Goal: Contribute content: Add original content to the website for others to see

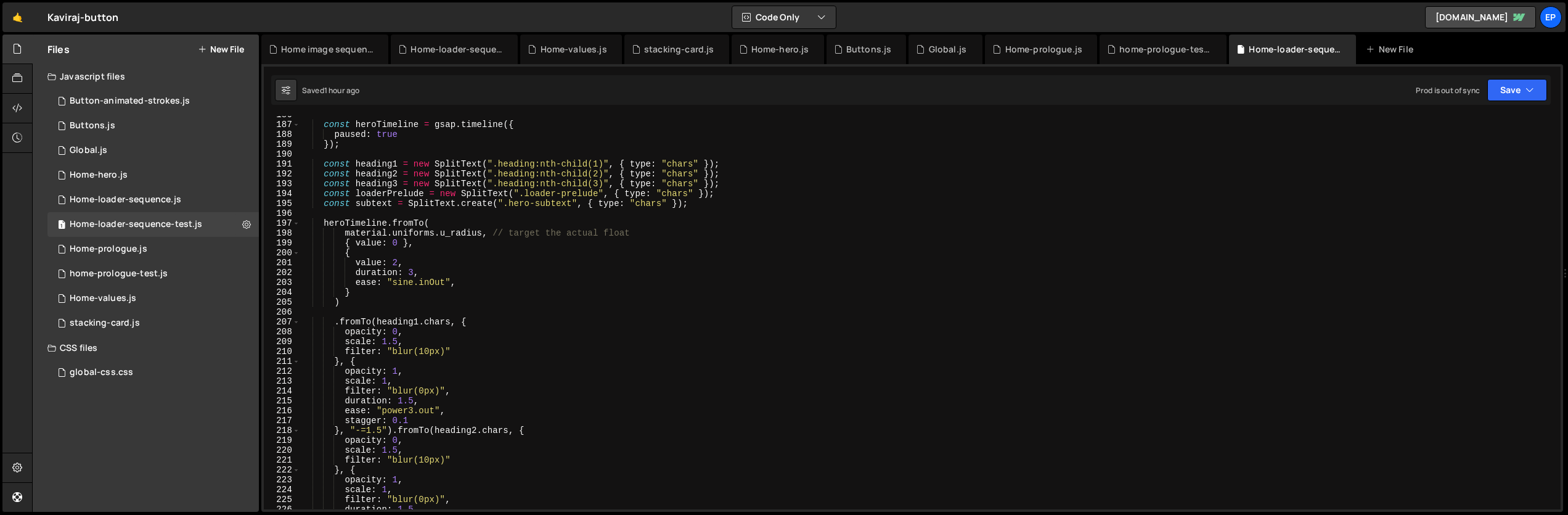
scroll to position [1832, 0]
click at [714, 122] on div "const heroTimeline = gsap . timeline ({ paused : true }) ; const heading1 = new…" at bounding box center [928, 316] width 1256 height 414
type textarea "const heroTimeline = gsap.timeline({"
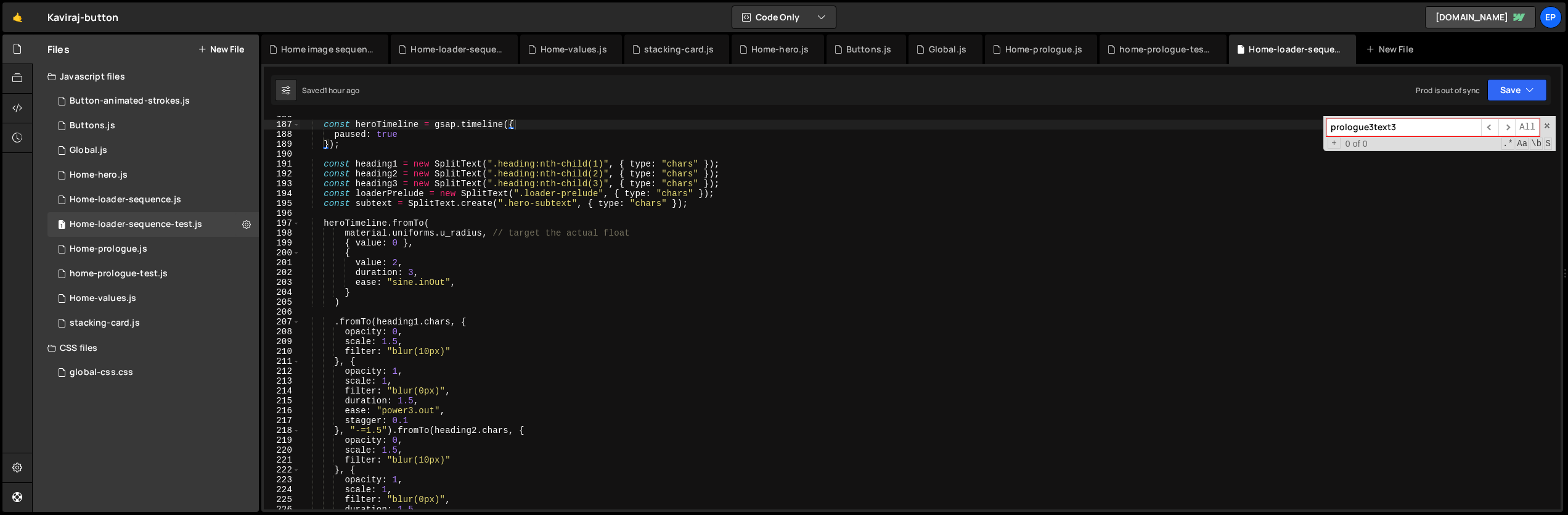
type input "prologue3text3"
click at [152, 258] on div "1 Home-prologue.js 0" at bounding box center [153, 248] width 211 height 24
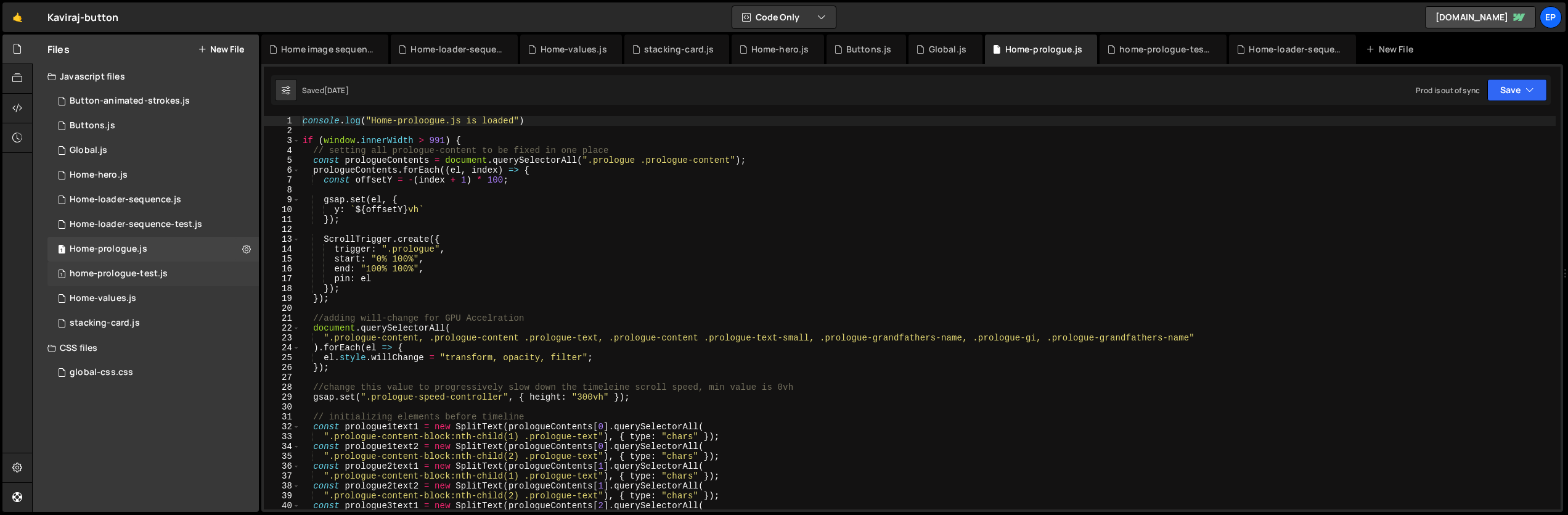
click at [164, 275] on div "home-prologue-test.js" at bounding box center [118, 273] width 98 height 11
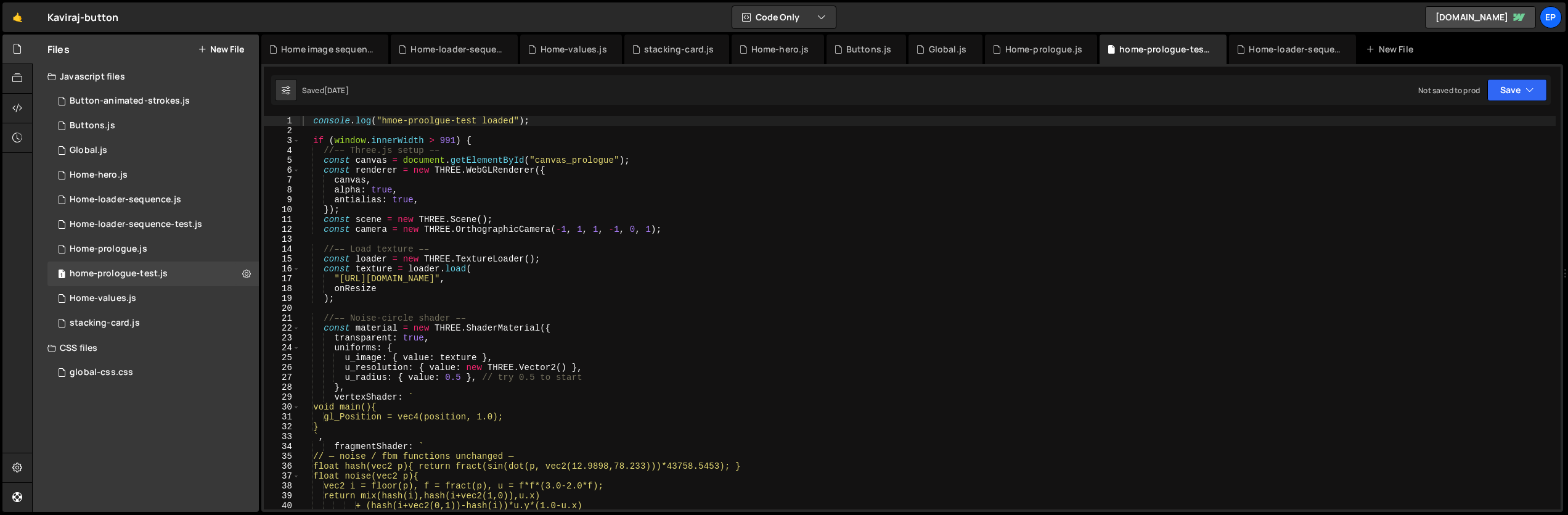
scroll to position [0, 0]
type textarea "const texture = loader.load("
click at [819, 269] on div "console . log ( "hmoe-proolgue-test loaded" ) ; if ( window . innerWidth > 991 …" at bounding box center [928, 322] width 1256 height 414
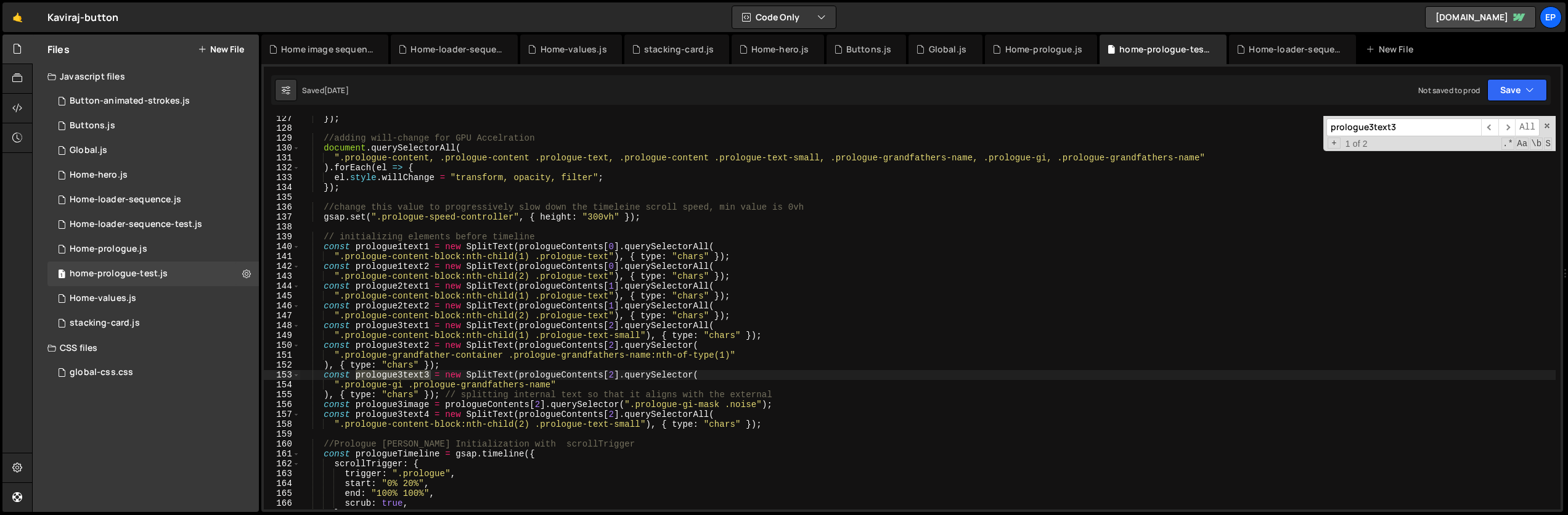
scroll to position [1246, 0]
type input "prologue3text3"
click at [379, 374] on div "}) ; //adding will-change for GPU Accelration document . querySelectorAll ( ".p…" at bounding box center [928, 312] width 1256 height 393
click at [379, 374] on div "}) ; //adding will-change for GPU Accelration document . querySelectorAll ( ".p…" at bounding box center [928, 320] width 1256 height 414
click at [512, 356] on div "}) ; //adding will-change for GPU Accelration document . querySelectorAll ( ".p…" at bounding box center [928, 320] width 1256 height 414
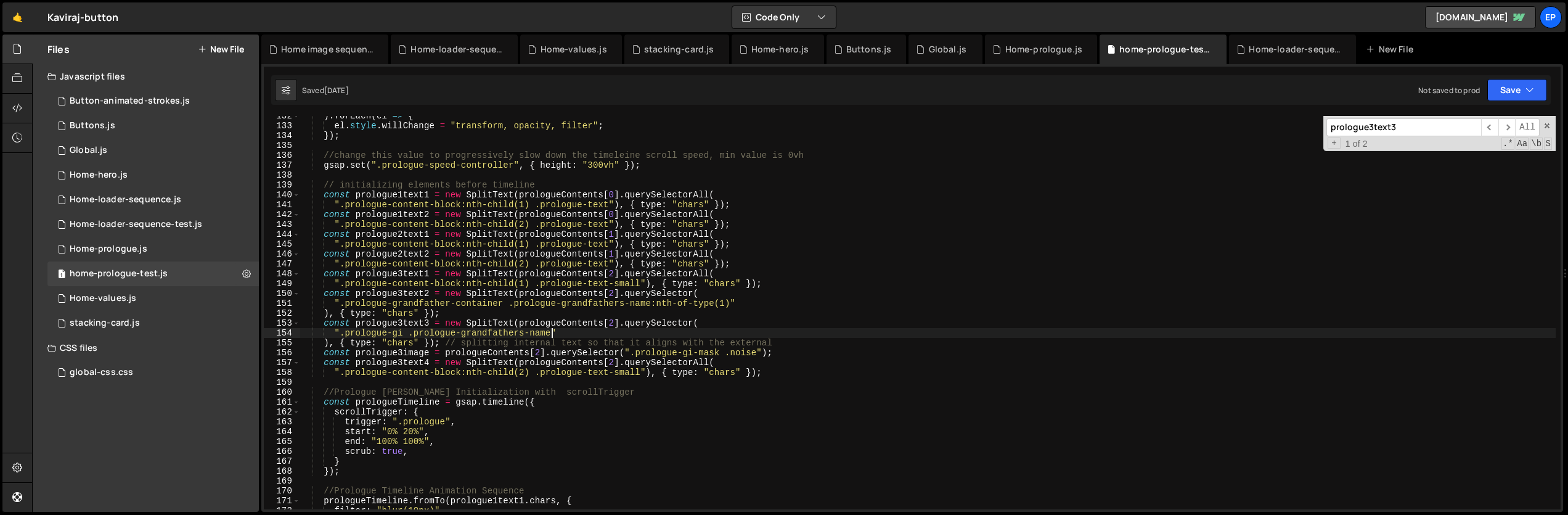
scroll to position [1421, 0]
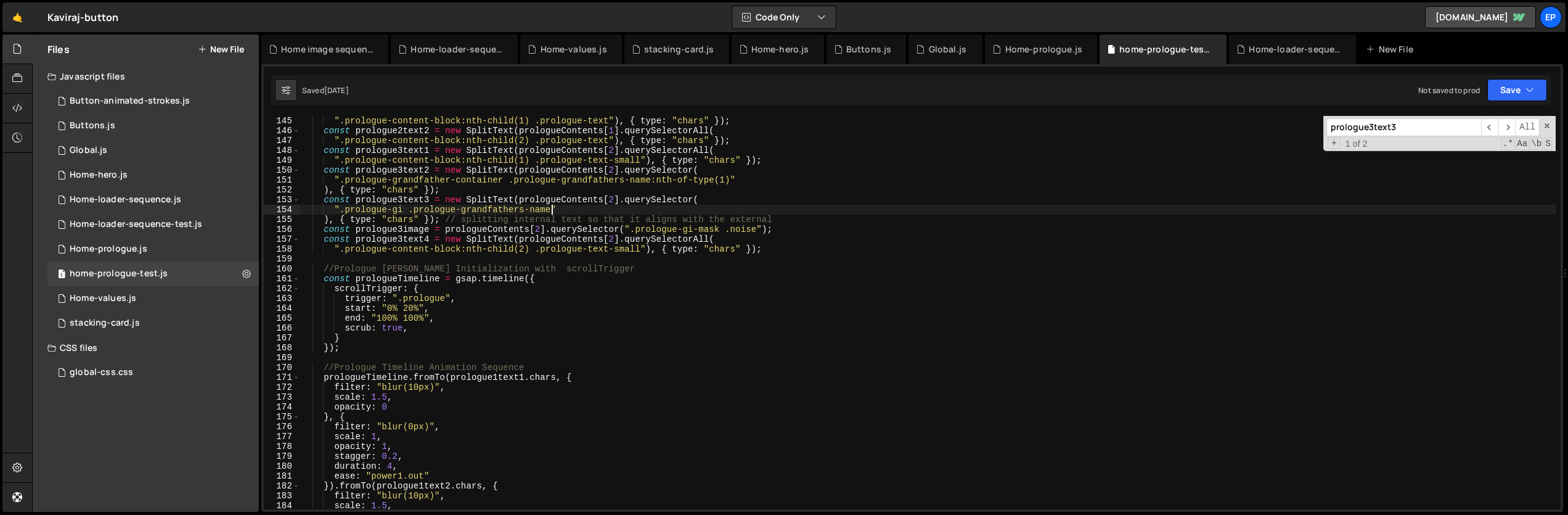
click at [382, 201] on div "".prologue-content-block:nth-child(1) .prologue-text" ) , { type : "chars" }) ;…" at bounding box center [928, 322] width 1256 height 414
click at [1508, 129] on span "​" at bounding box center [1507, 127] width 18 height 18
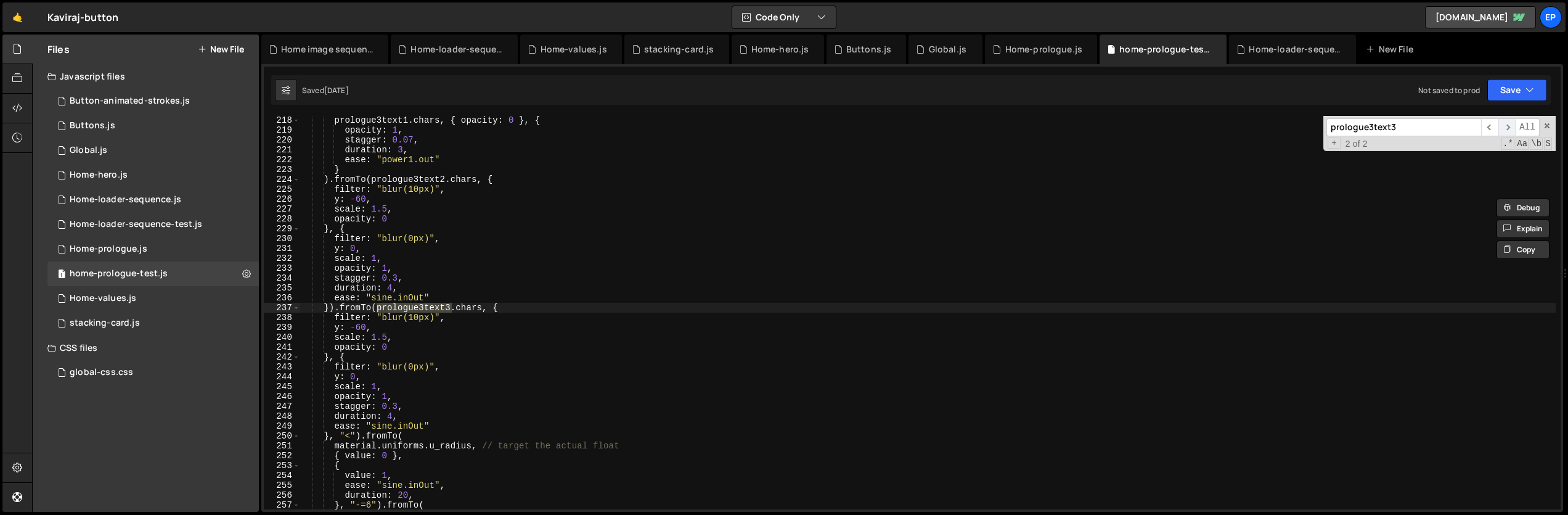
scroll to position [2141, 0]
click at [564, 322] on div "prologue3text1 . chars , { opacity : 0 } , { opacity : 1 , stagger : 0.07 , dur…" at bounding box center [928, 321] width 1256 height 414
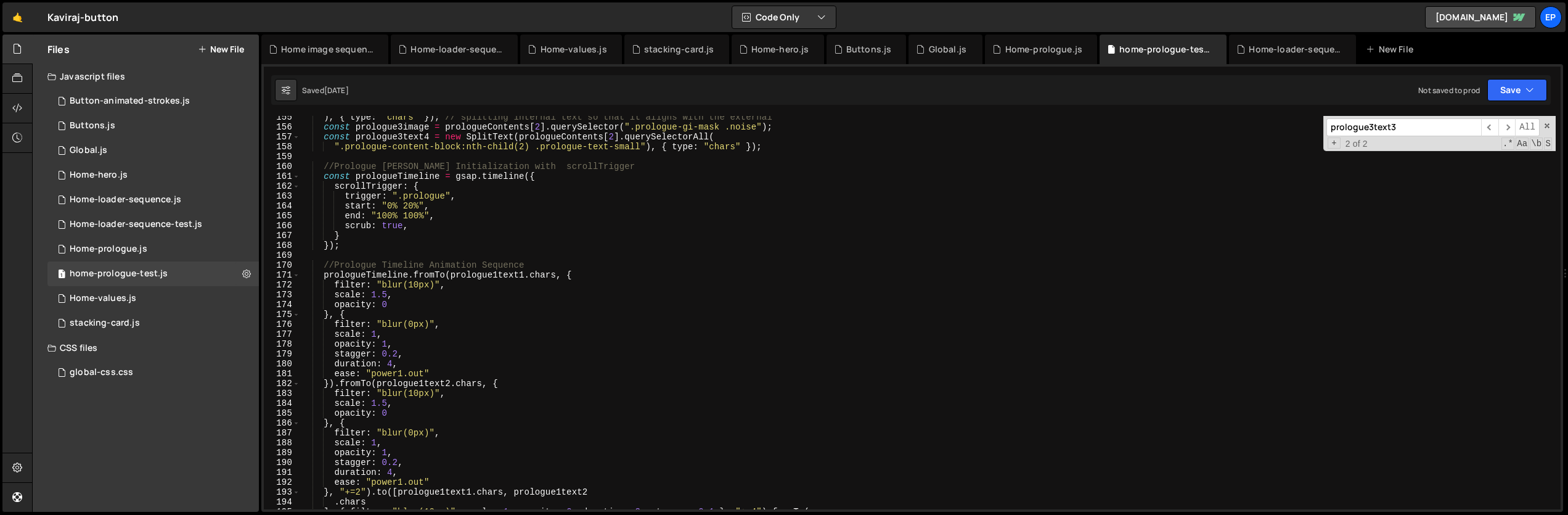
scroll to position [1421, 0]
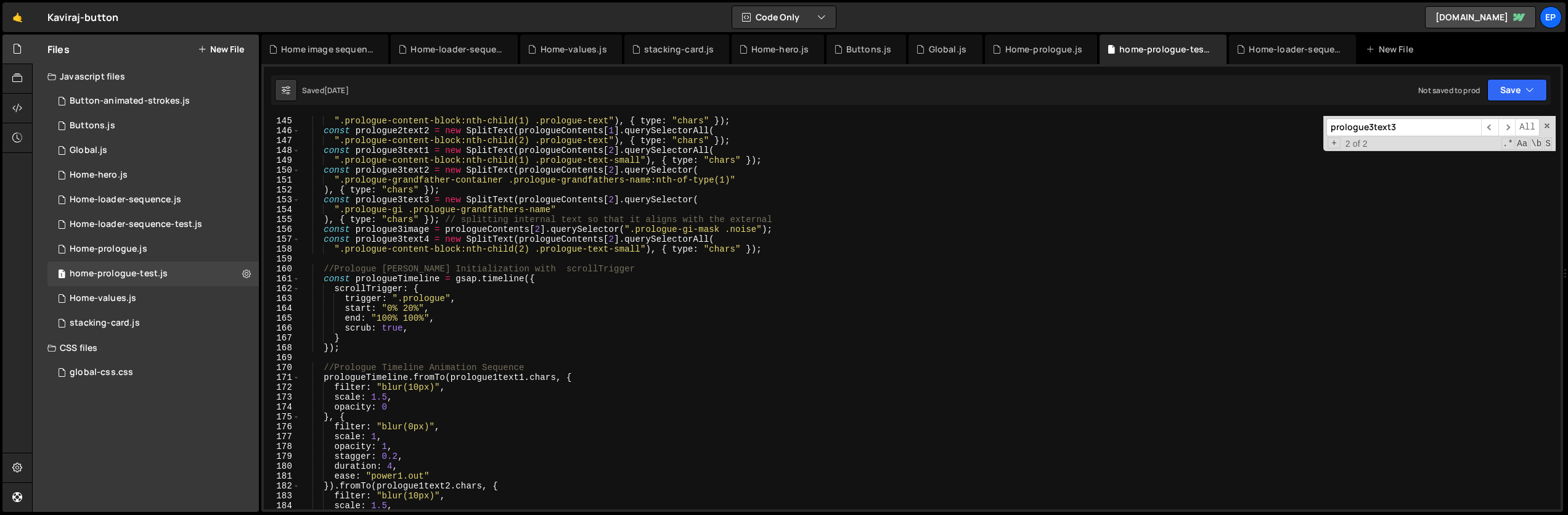
click at [387, 201] on div "".prologue-content-block:nth-child(1) .prologue-text" ) , { type : "chars" }) ;…" at bounding box center [928, 322] width 1256 height 414
click at [522, 203] on div "".prologue-content-block:nth-child(1) .prologue-text" ) , { type : "chars" }) ;…" at bounding box center [928, 322] width 1256 height 414
click at [789, 218] on div "".prologue-content-block:nth-child(1) .prologue-text" ) , { type : "chars" }) ;…" at bounding box center [928, 322] width 1256 height 414
type textarea "), { type: "chars" }); // splitting internal text so that it aligns with the ex…"
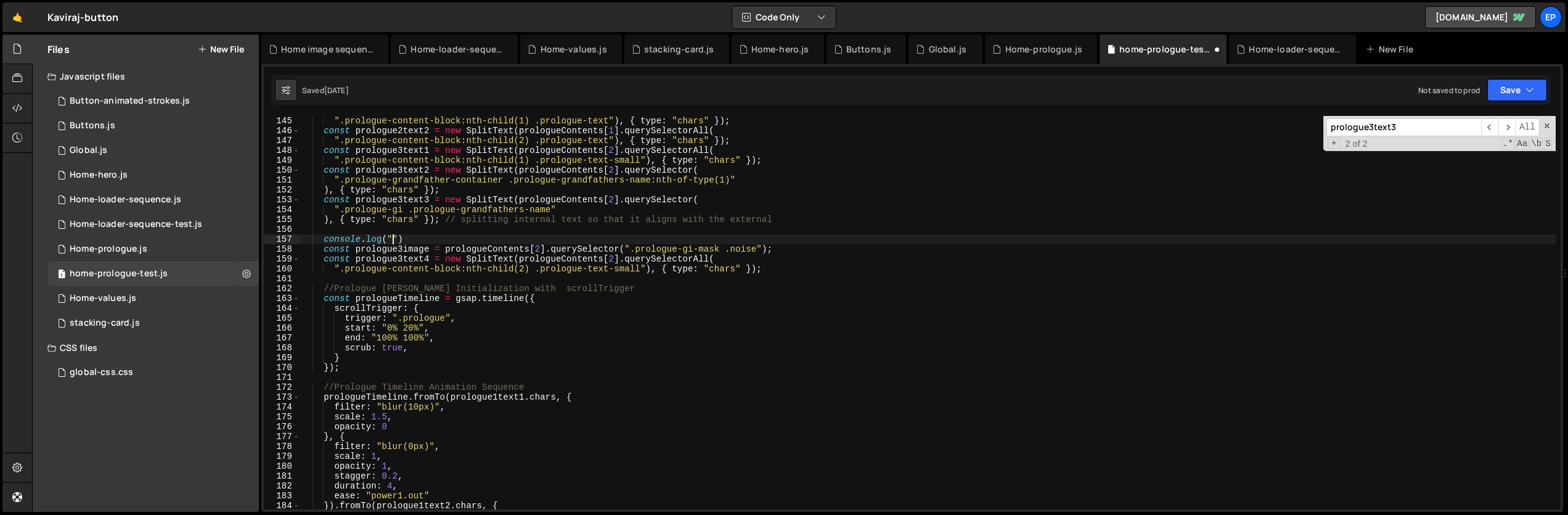
scroll to position [0, 6]
click at [375, 196] on div "".prologue-content-block:nth-child(1) .prologue-text" ) , { type : "chars" }) ;…" at bounding box center [928, 322] width 1256 height 414
click at [397, 237] on div "".prologue-content-block:nth-child(1) .prologue-text" ) , { type : "chars" }) ;…" at bounding box center [928, 322] width 1256 height 414
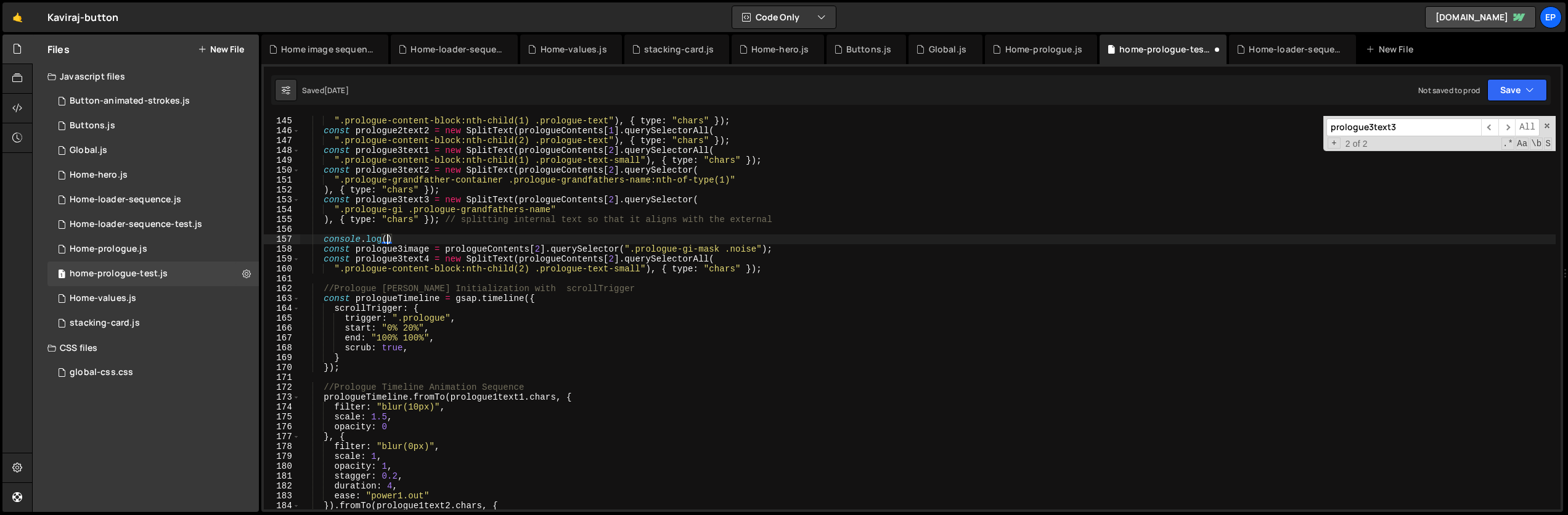
paste textarea "prologue3text3"
type textarea "console.log(prologue3text3)"
click at [511, 237] on div "".prologue-content-block:nth-child(1) .prologue-text" ) , { type : "chars" }) ;…" at bounding box center [928, 322] width 1256 height 414
click at [421, 231] on div "".prologue-content-block:nth-child(1) .prologue-text" ) , { type : "chars" }) ;…" at bounding box center [928, 322] width 1256 height 414
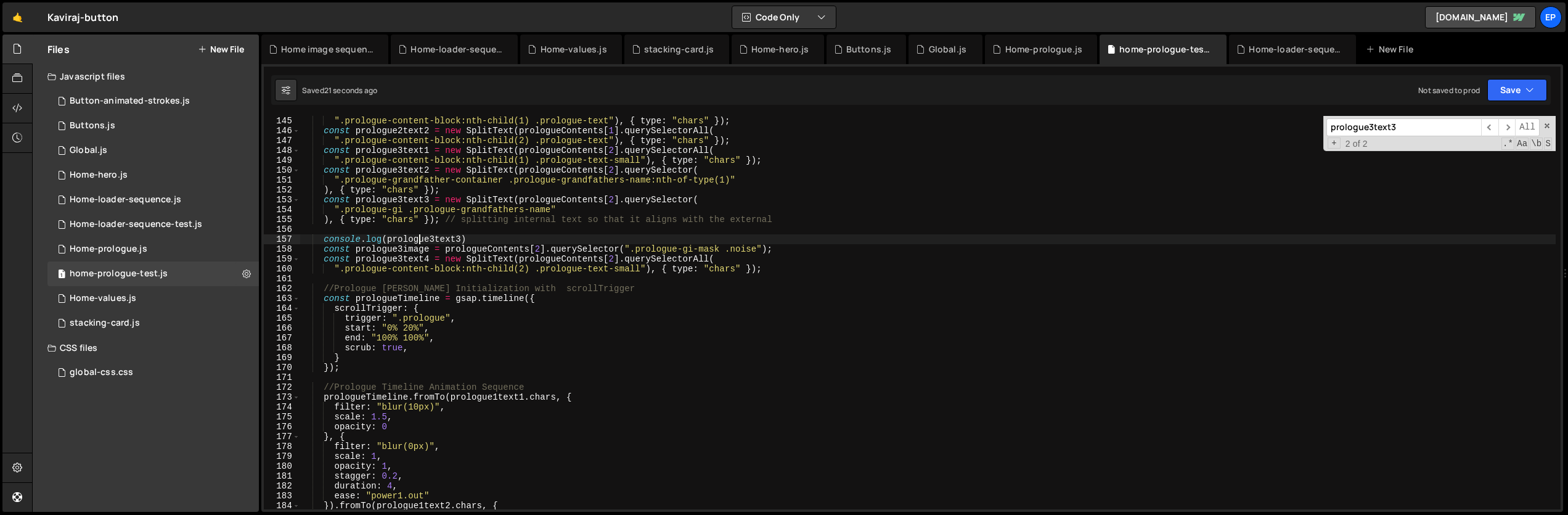
click at [420, 240] on div "".prologue-content-block:nth-child(1) .prologue-text" ) , { type : "chars" }) ;…" at bounding box center [928, 322] width 1256 height 414
click at [1513, 129] on span "​" at bounding box center [1507, 127] width 18 height 18
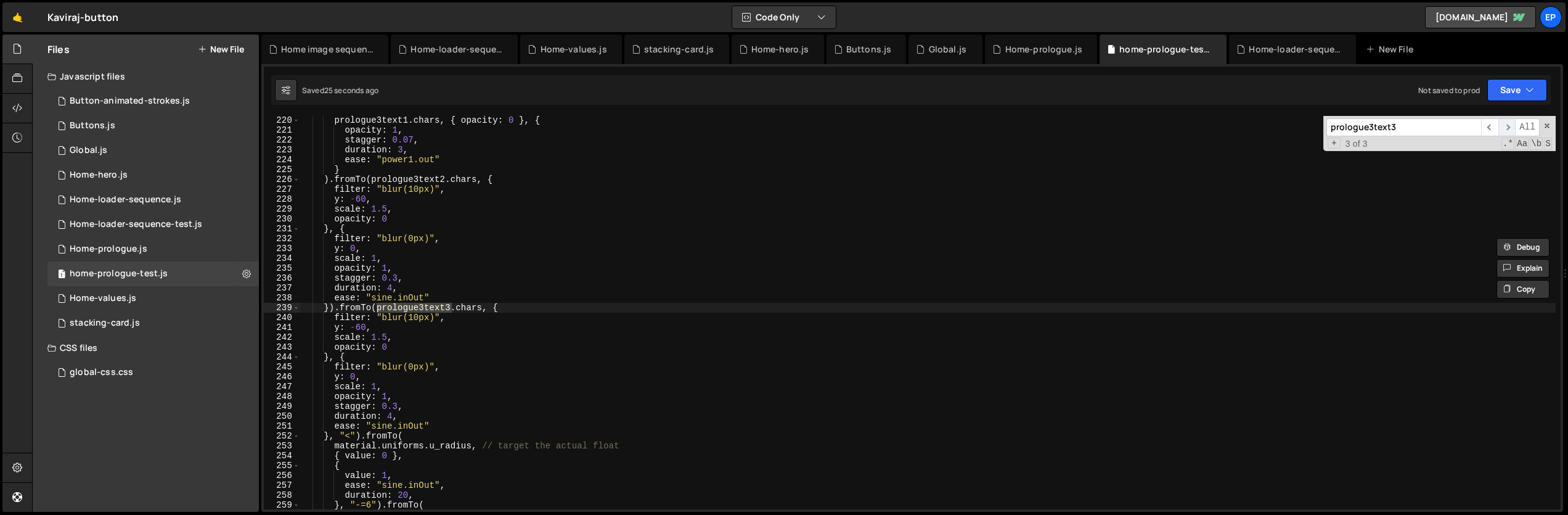
scroll to position [2161, 0]
click at [1493, 129] on span "​" at bounding box center [1490, 127] width 18 height 18
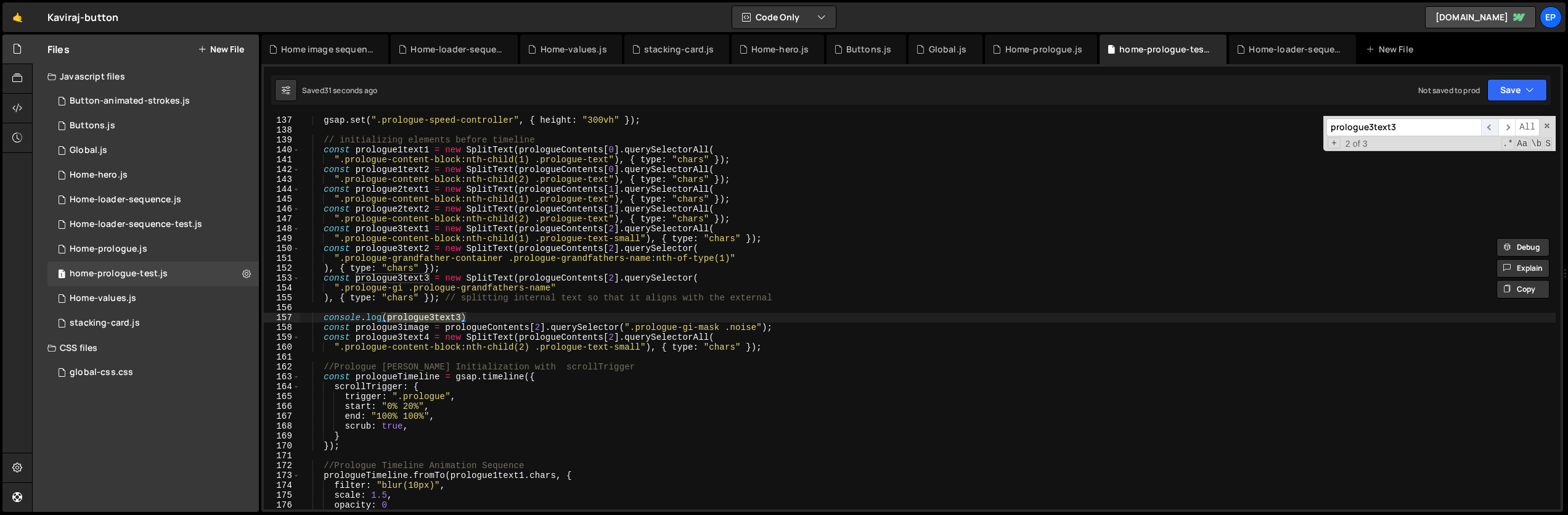
click at [1493, 129] on span "​" at bounding box center [1490, 127] width 18 height 18
type textarea "const prologue3text3 = new SplitText(prologueContents[2].querySelector("
click at [523, 278] on div "gsap . set ( ".prologue-speed-controller" , { height : "300vh" }) ; // initiali…" at bounding box center [928, 321] width 1256 height 414
click at [387, 311] on div "gsap . set ( ".prologue-speed-controller" , { height : "300vh" }) ; // initiali…" at bounding box center [928, 321] width 1256 height 414
click at [402, 285] on div "gsap . set ( ".prologue-speed-controller" , { height : "300vh" }) ; // initiali…" at bounding box center [928, 321] width 1256 height 414
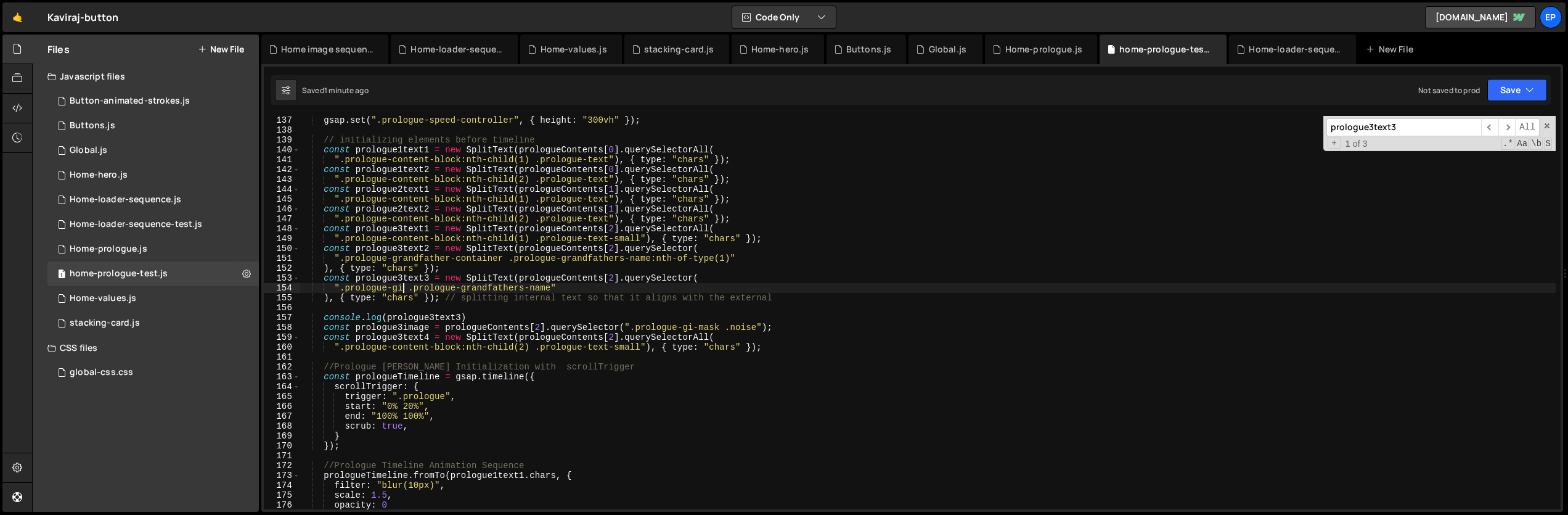
scroll to position [0, 8]
click at [448, 407] on div "gsap . set ( ".prologue-speed-controller" , { height : "300vh" }) ; // initiali…" at bounding box center [928, 321] width 1256 height 414
click at [402, 290] on div "gsap . set ( ".prologue-speed-controller" , { height : "300vh" }) ; // initiali…" at bounding box center [928, 321] width 1256 height 414
click at [1202, 187] on div "gsap . set ( ".prologue-speed-controller" , { height : "300vh" }) ; // initiali…" at bounding box center [928, 321] width 1256 height 414
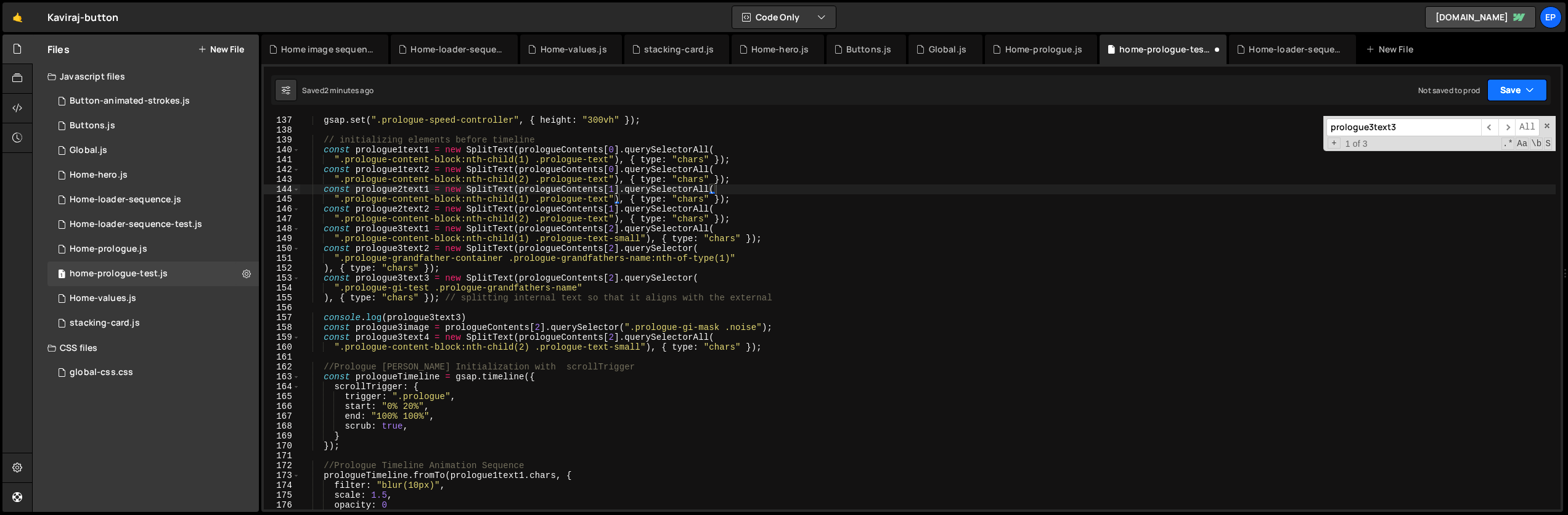
click at [1520, 91] on button "Save" at bounding box center [1517, 90] width 60 height 22
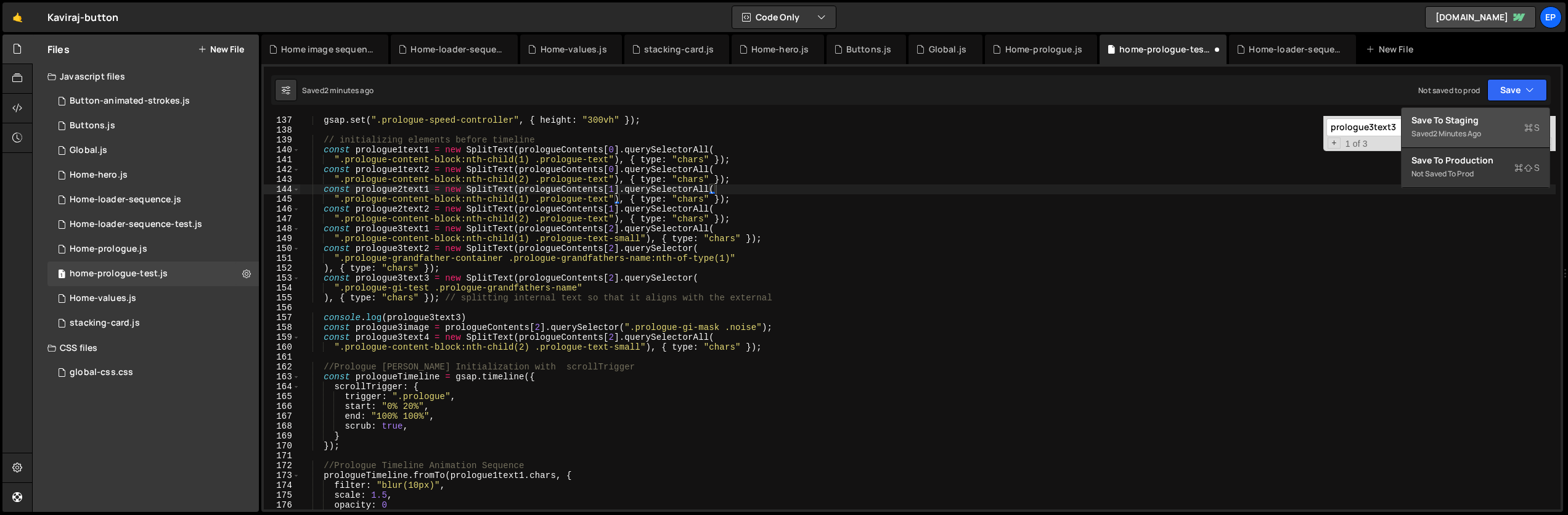
click at [1430, 122] on div "Save to Staging S" at bounding box center [1476, 120] width 128 height 13
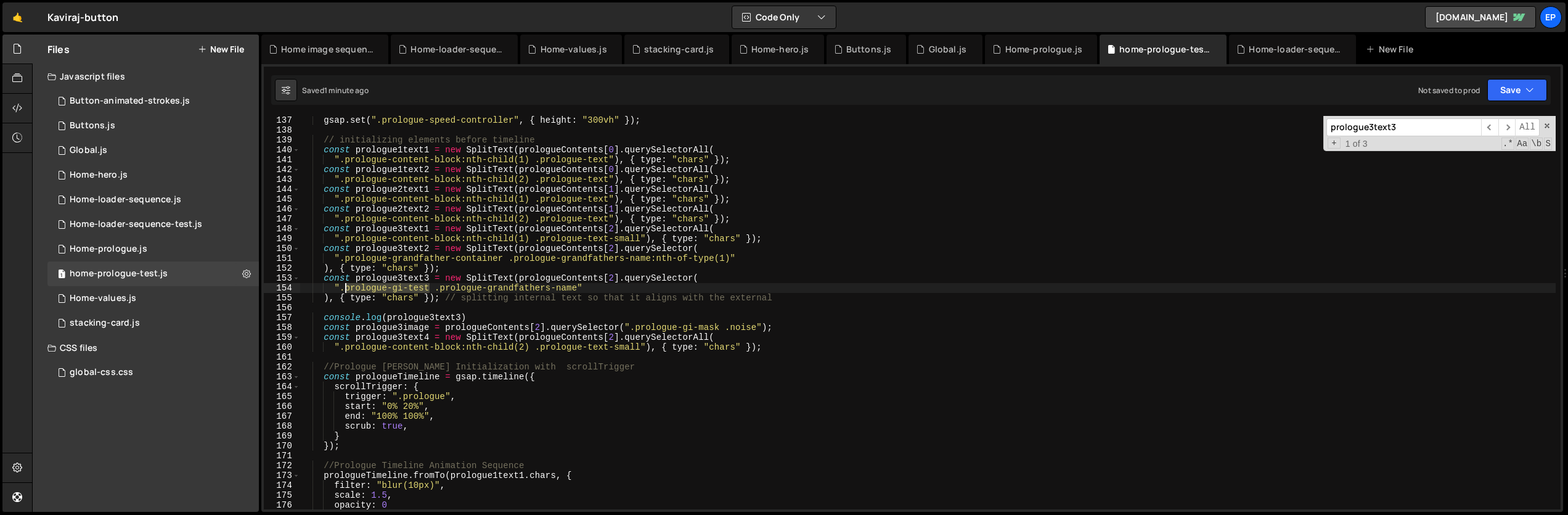
drag, startPoint x: 430, startPoint y: 287, endPoint x: 344, endPoint y: 289, distance: 86.0
click at [344, 289] on div "gsap . set ( ".prologue-speed-controller" , { height : "300vh" }) ; // initiali…" at bounding box center [928, 321] width 1256 height 414
drag, startPoint x: 441, startPoint y: 288, endPoint x: 579, endPoint y: 284, distance: 138.1
click at [579, 284] on div "gsap . set ( ".prologue-speed-controller" , { height : "300vh" }) ; // initiali…" at bounding box center [928, 321] width 1256 height 414
paste textarea "), { type: "chars" }); // splitting internal text so that it aligns with the ex…"
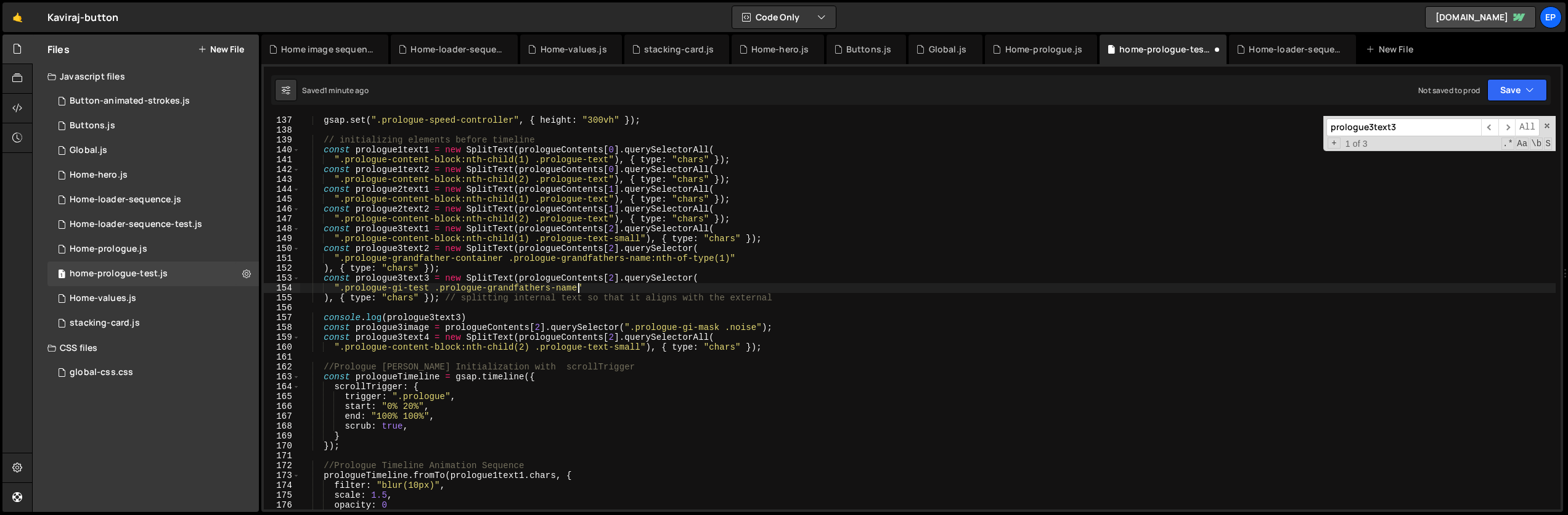
click at [691, 294] on div "gsap . set ( ".prologue-speed-controller" , { height : "300vh" }) ; // initiali…" at bounding box center [928, 321] width 1256 height 414
click at [1514, 95] on button "Save" at bounding box center [1517, 90] width 60 height 22
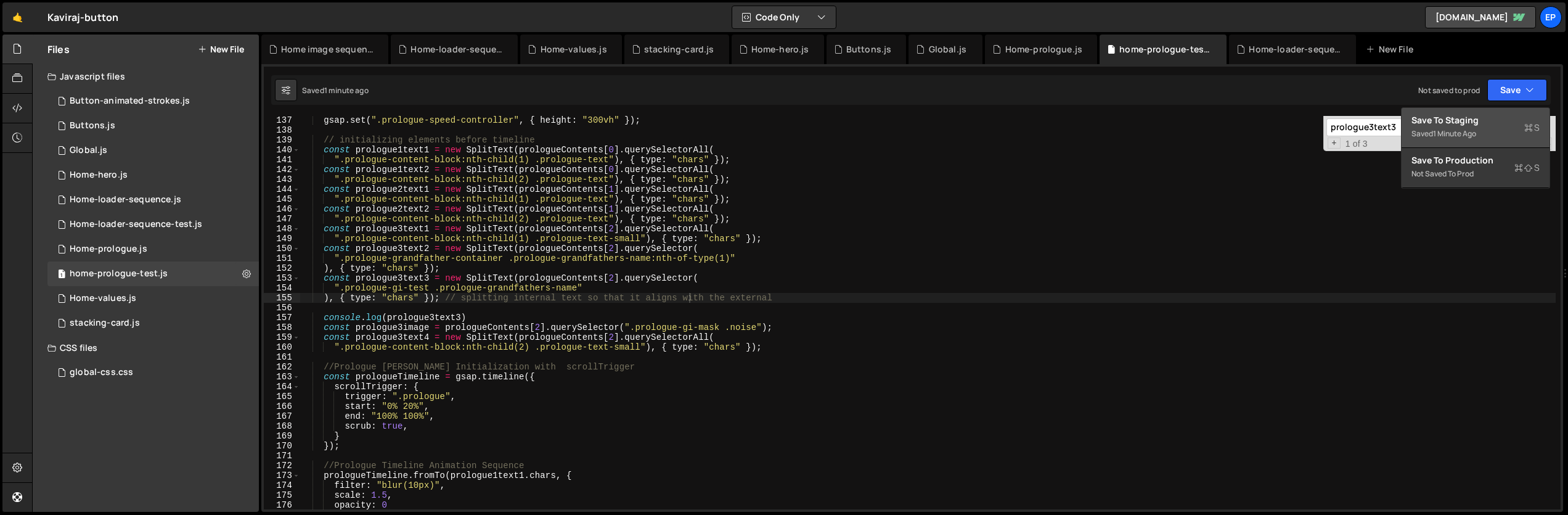
click at [1495, 127] on div "Saved 1 minute ago" at bounding box center [1476, 134] width 128 height 15
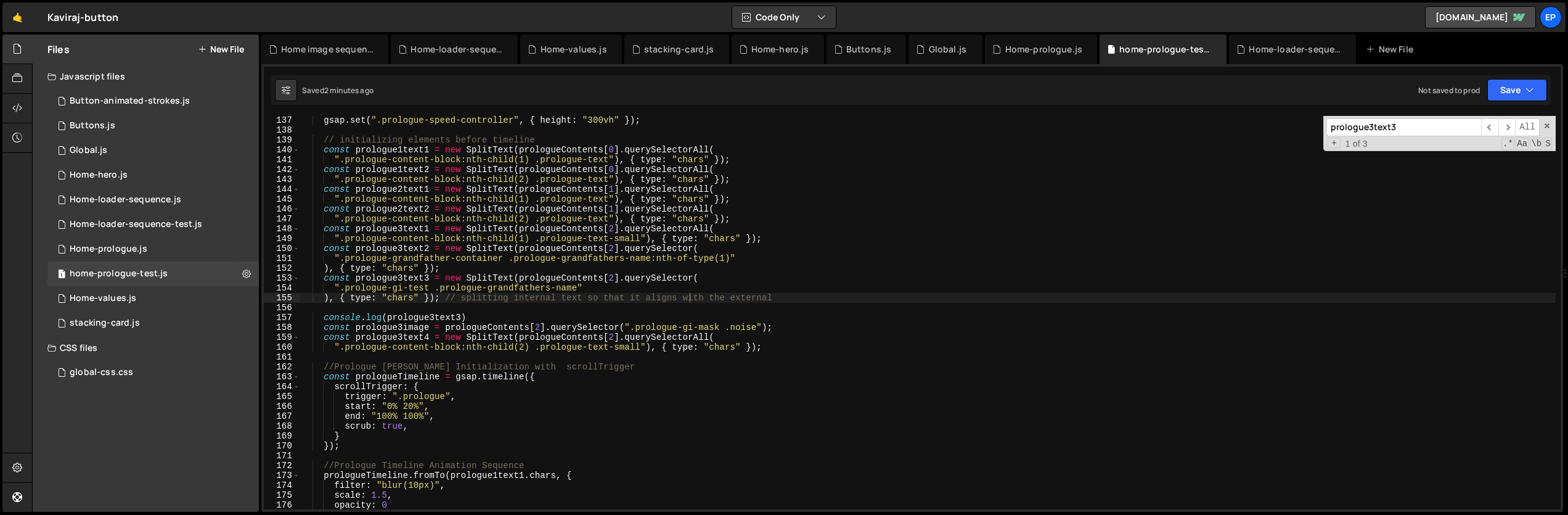
type textarea "console.log(prologue3text3)"
click at [522, 320] on div "gsap . set ( ".prologue-speed-controller" , { height : "300vh" }) ; // initiali…" at bounding box center [928, 321] width 1256 height 414
click at [479, 318] on div "gsap . set ( ".prologue-speed-controller" , { height : "300vh" }) ; // initiali…" at bounding box center [928, 321] width 1256 height 414
drag, startPoint x: 479, startPoint y: 318, endPoint x: 265, endPoint y: 319, distance: 214.0
click at [265, 319] on div "console.log(prologue3text3) 137 138 139 140 141 142 143 144 145 146 147 148 149…" at bounding box center [912, 312] width 1297 height 393
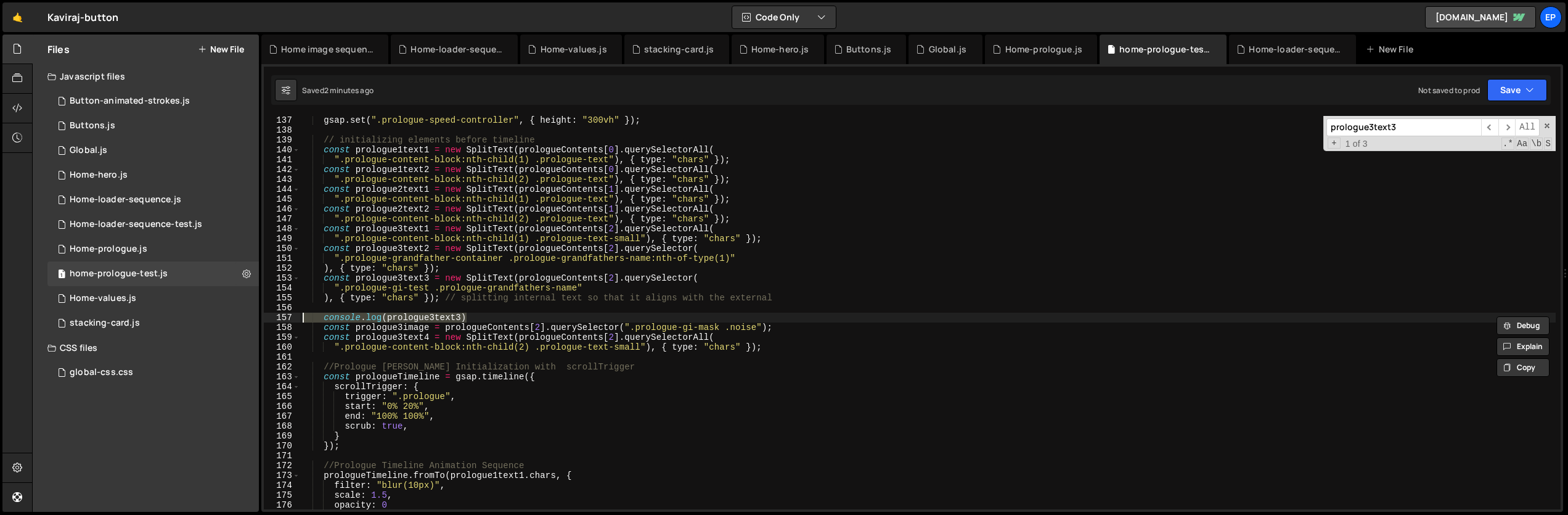
scroll to position [0, 0]
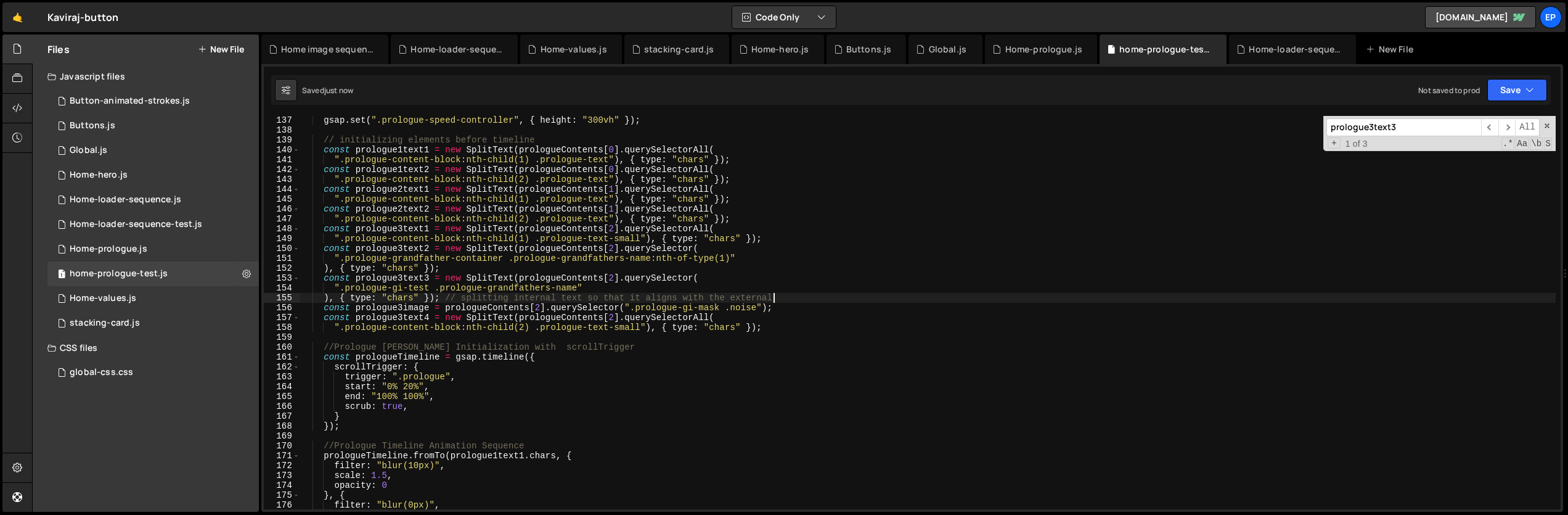
click at [613, 389] on div "gsap . set ( ".prologue-speed-controller" , { height : "300vh" }) ; // initiali…" at bounding box center [928, 321] width 1256 height 414
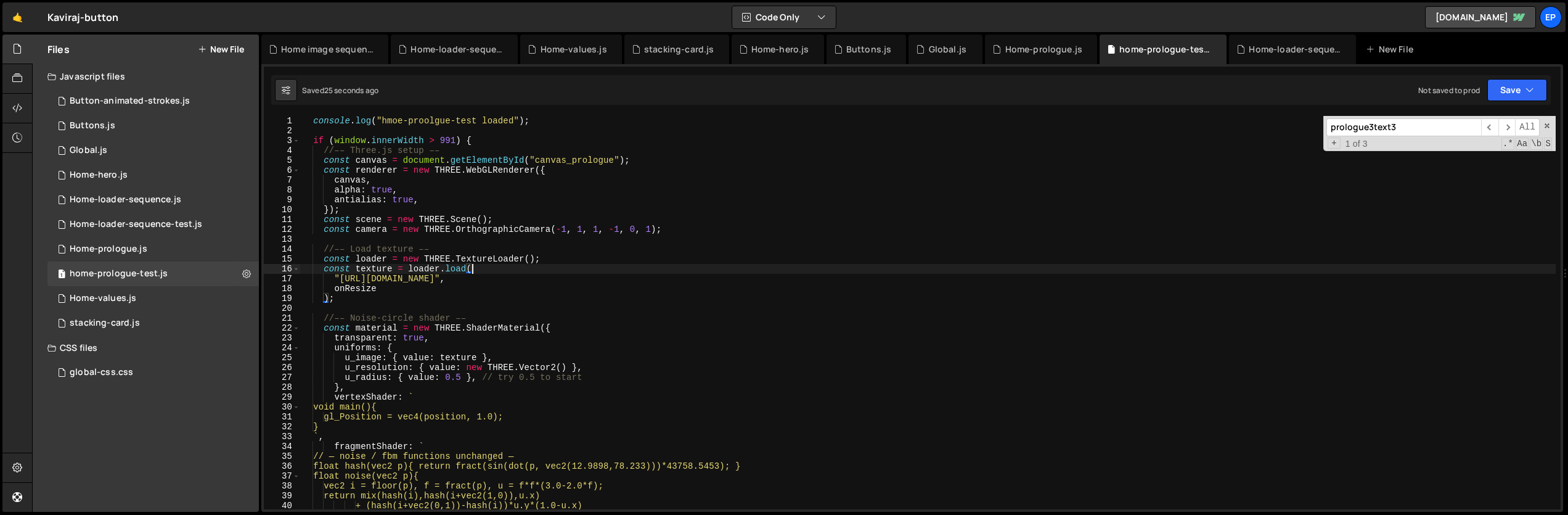
click at [475, 265] on div "console . log ( "hmoe-proolgue-test loaded" ) ; if ( window . innerWidth > 991 …" at bounding box center [928, 322] width 1256 height 414
type textarea "const texture = loader.load("
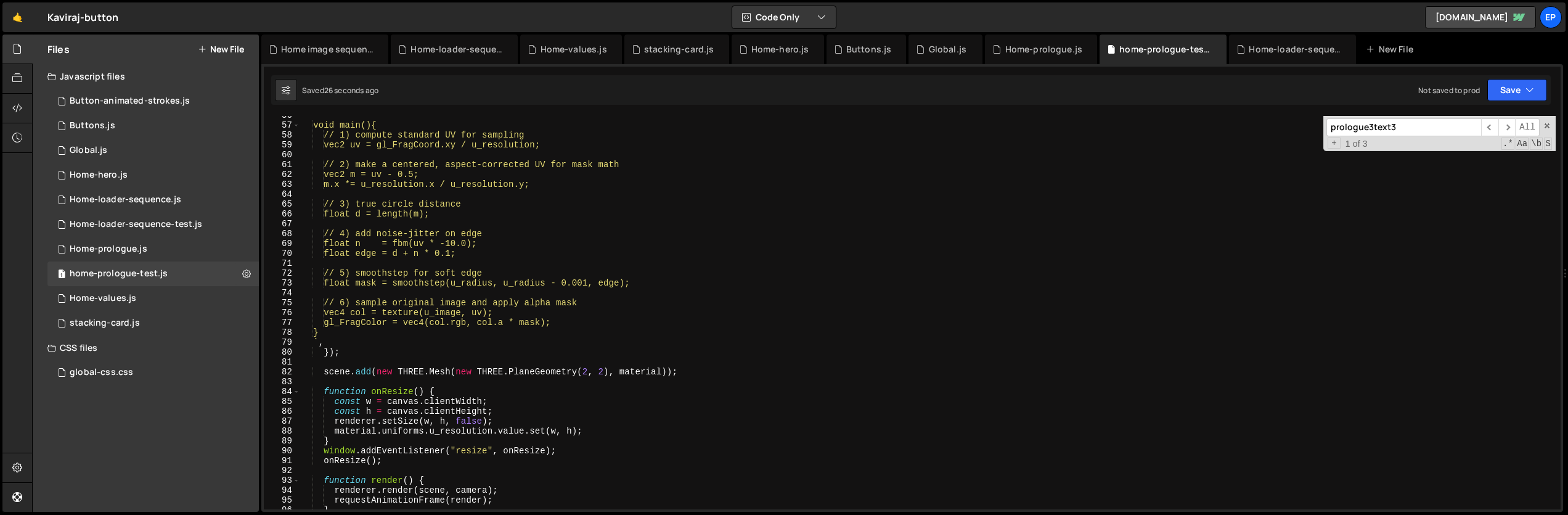
scroll to position [849, 0]
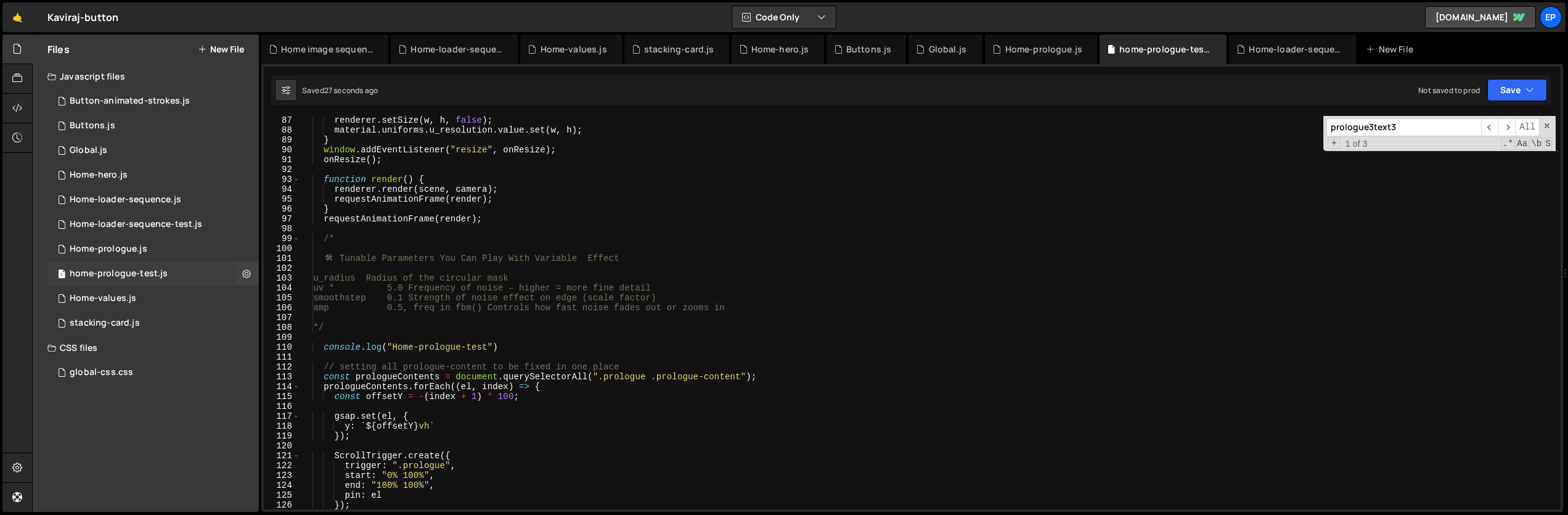
click at [129, 271] on div "home-prologue-test.js" at bounding box center [118, 273] width 98 height 11
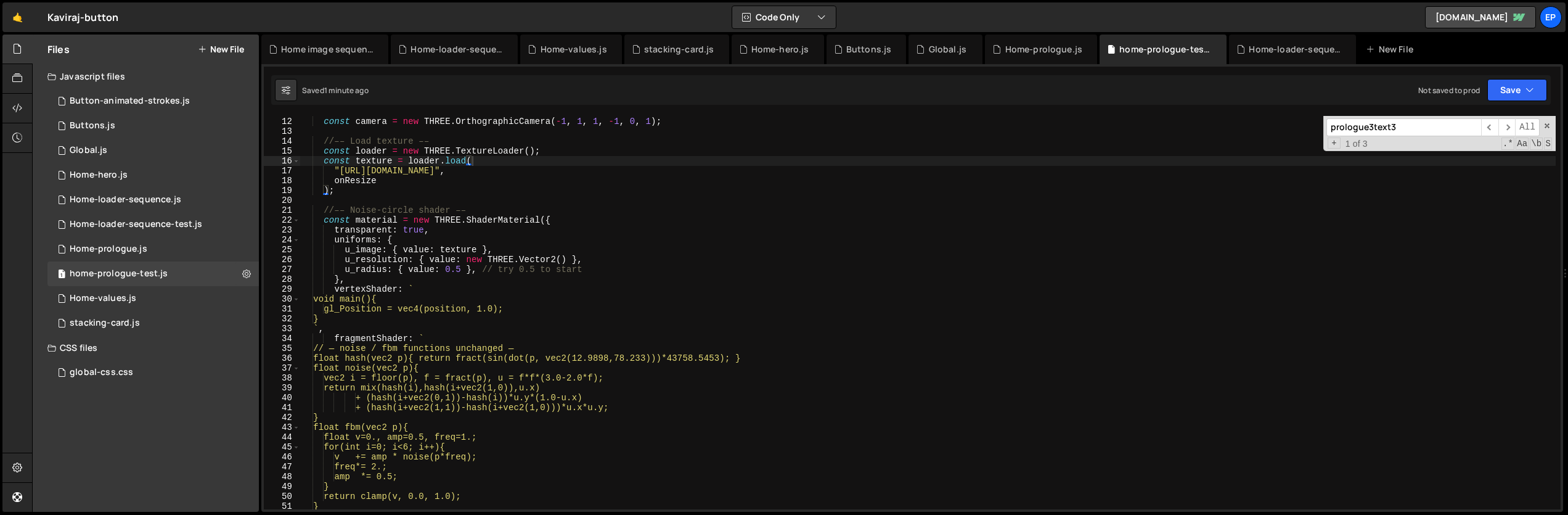
scroll to position [0, 0]
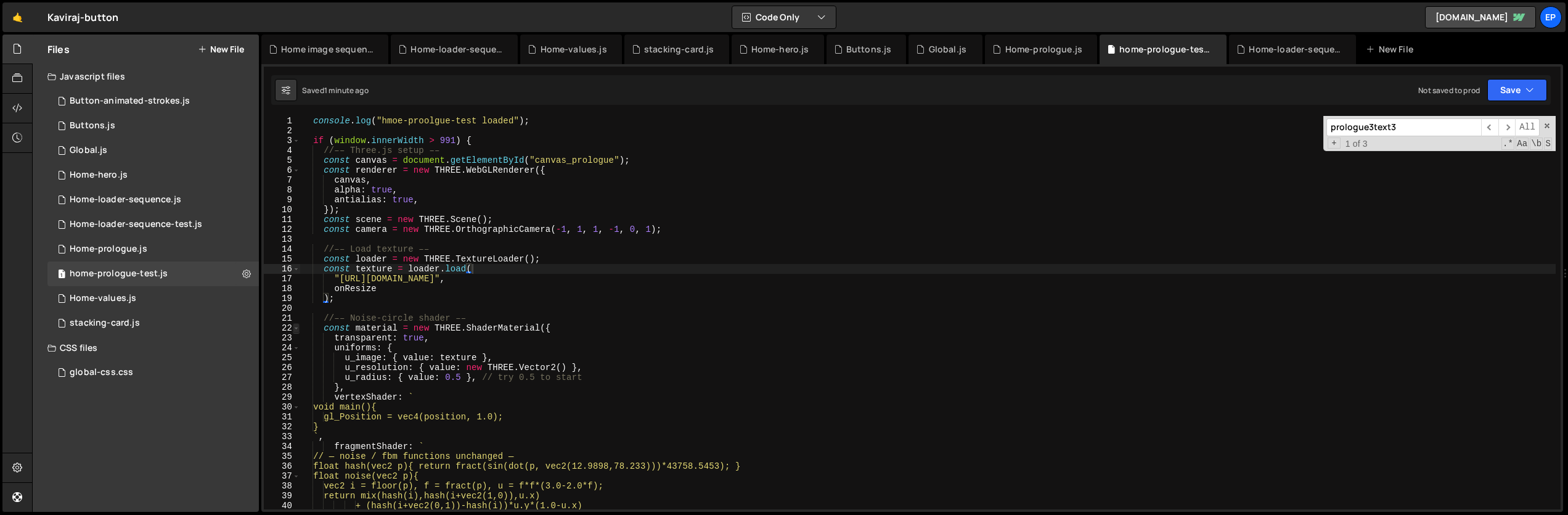
click at [296, 328] on span at bounding box center [296, 328] width 7 height 10
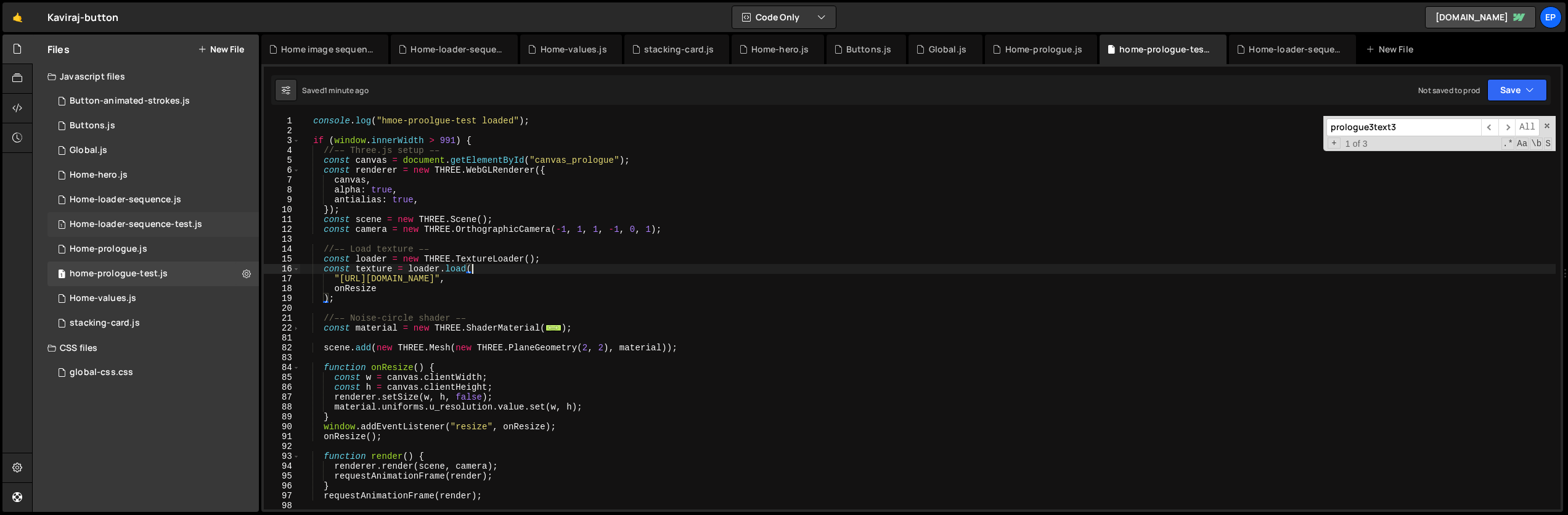
click at [162, 222] on div "Home-loader-sequence-test.js" at bounding box center [136, 224] width 132 height 11
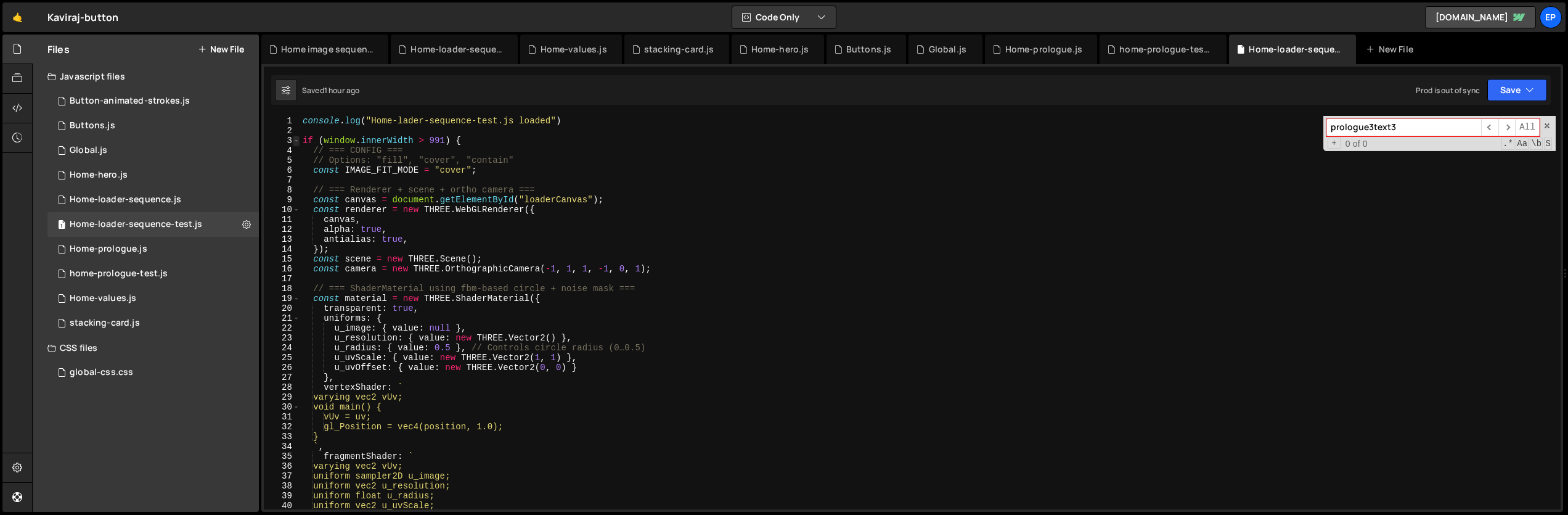
click at [297, 143] on span at bounding box center [296, 141] width 7 height 10
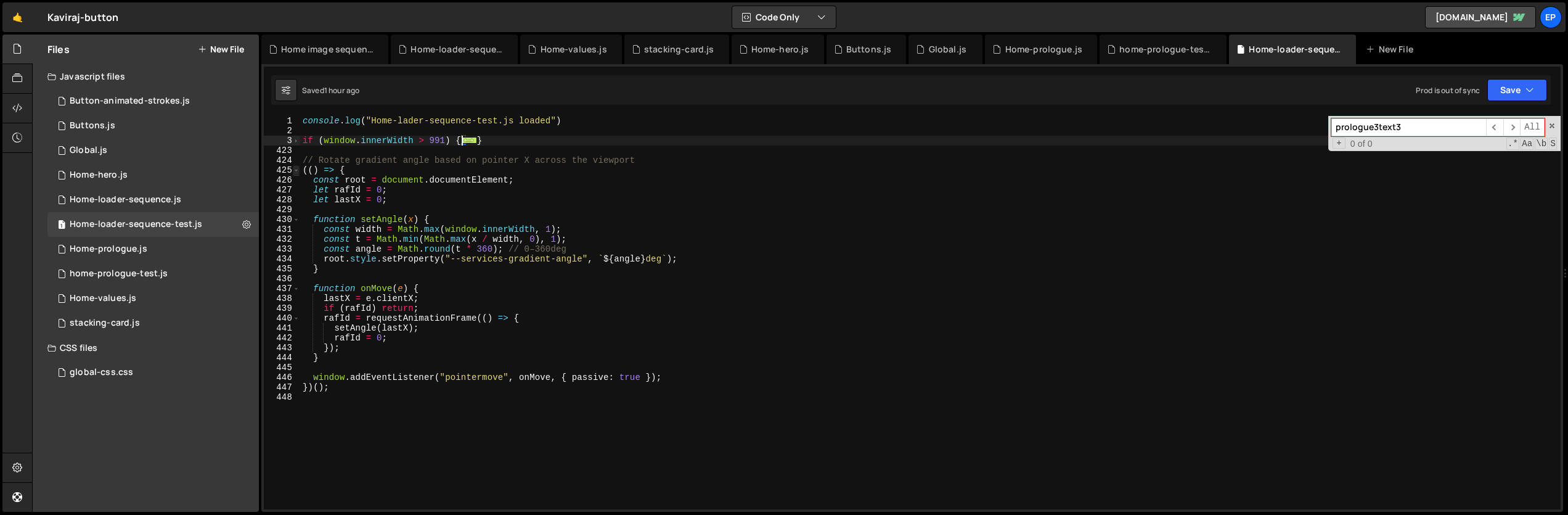
click at [295, 171] on span at bounding box center [296, 170] width 7 height 10
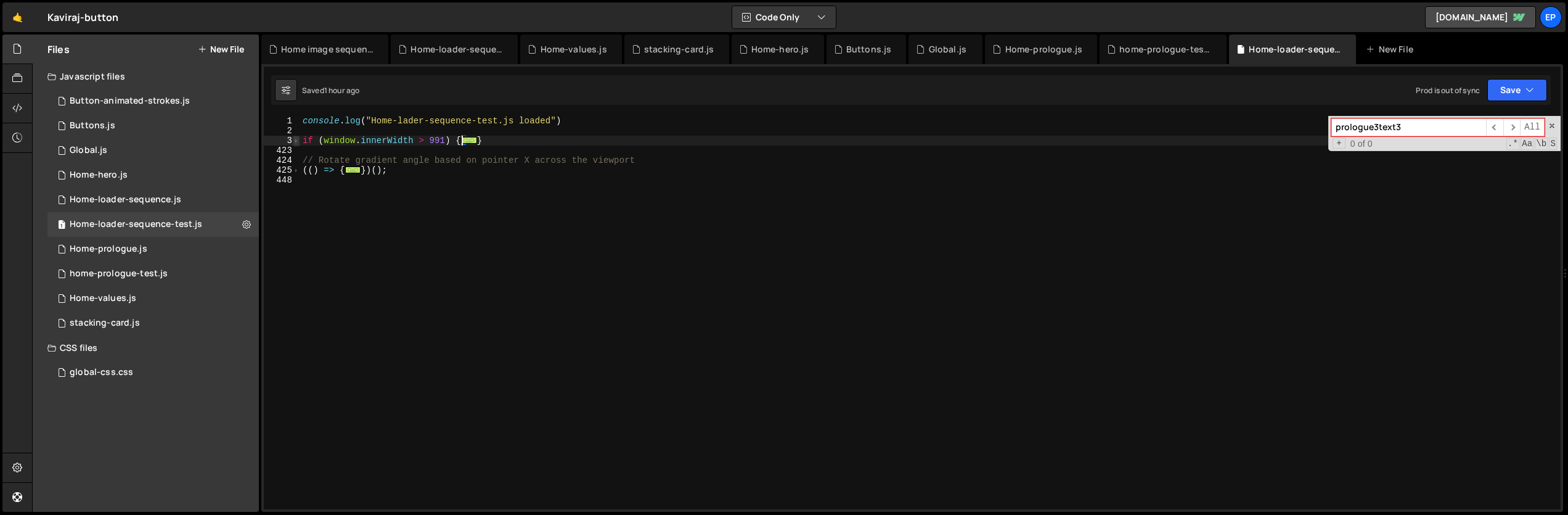
click at [297, 143] on span at bounding box center [296, 141] width 7 height 10
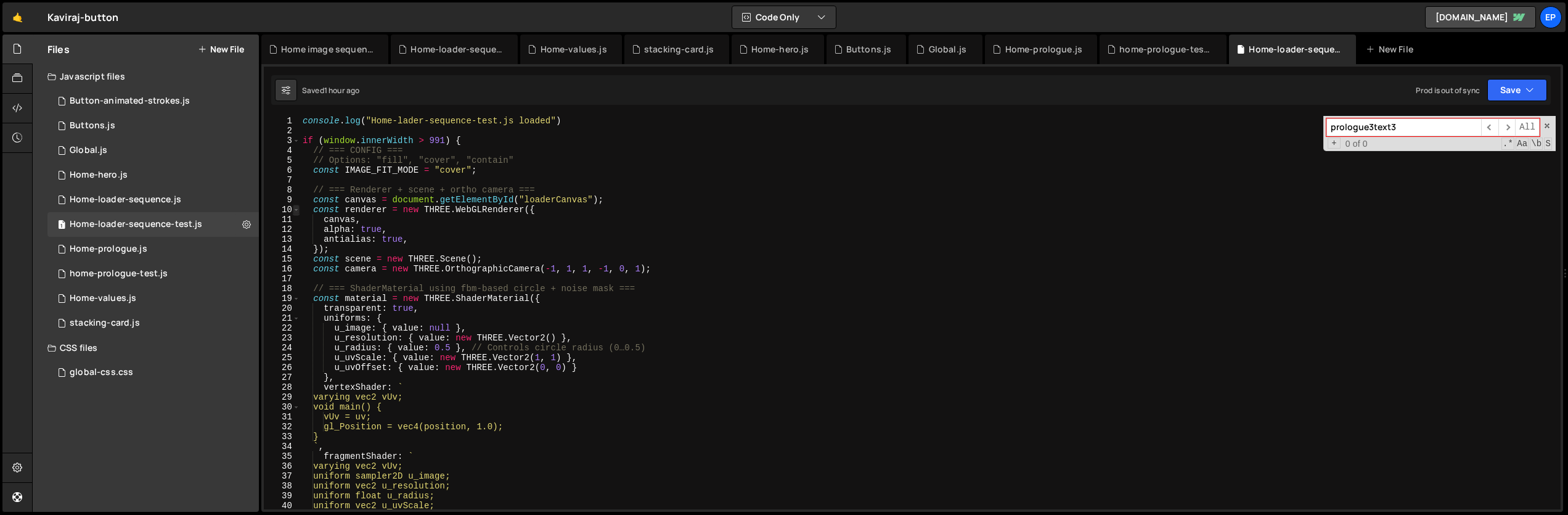
click at [297, 211] on span at bounding box center [296, 210] width 7 height 10
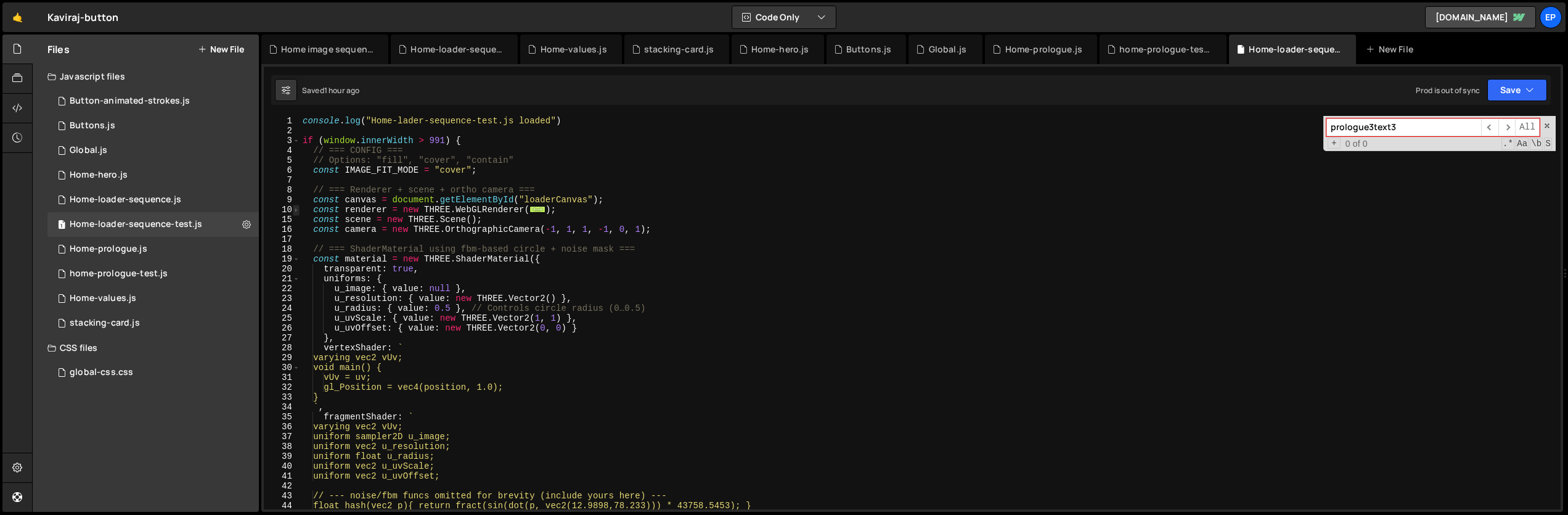
click at [297, 211] on span at bounding box center [296, 210] width 7 height 10
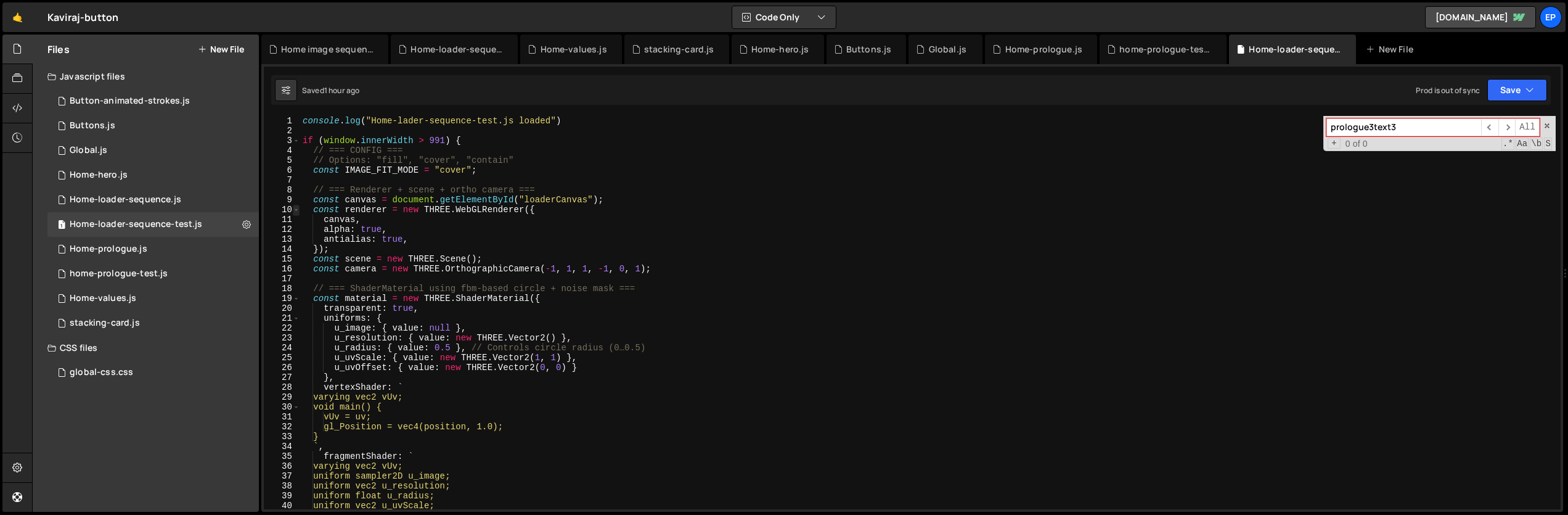
click at [297, 211] on span at bounding box center [296, 210] width 7 height 10
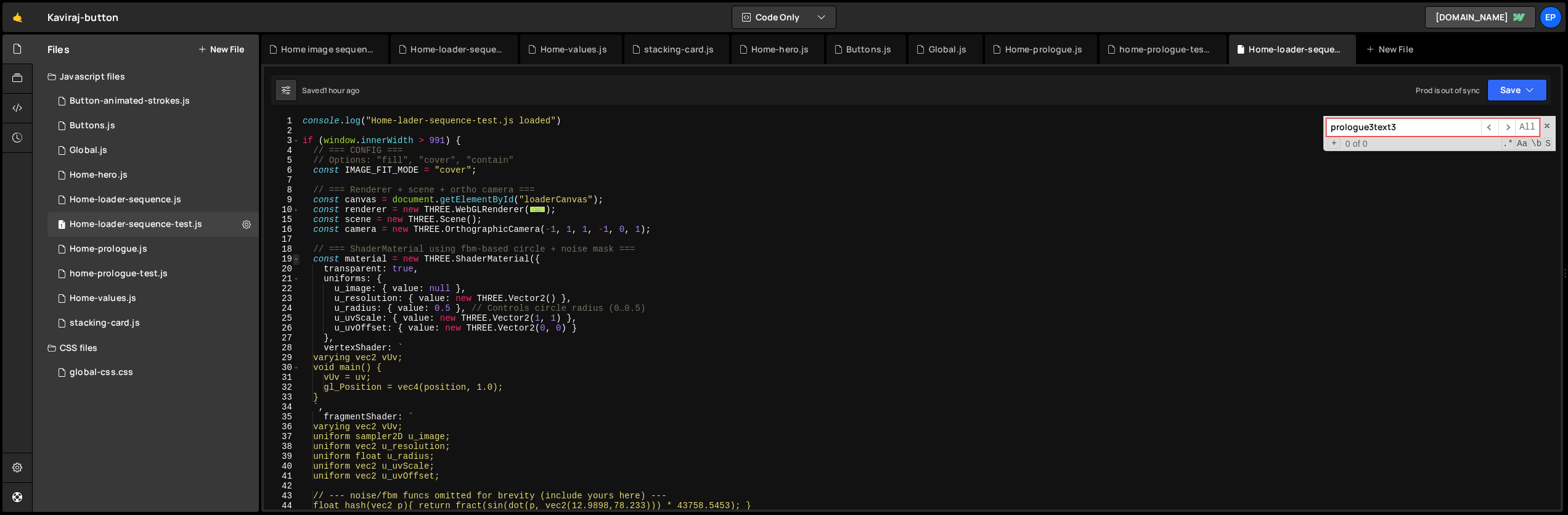
click at [295, 260] on span at bounding box center [296, 259] width 7 height 10
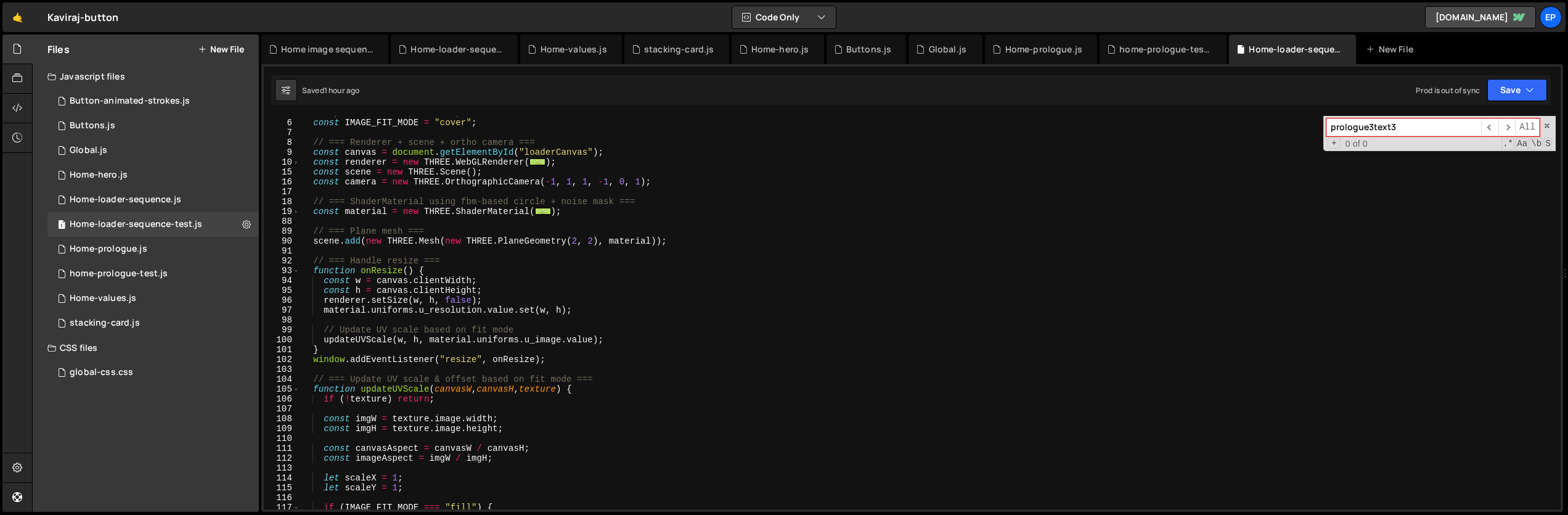
scroll to position [120, 0]
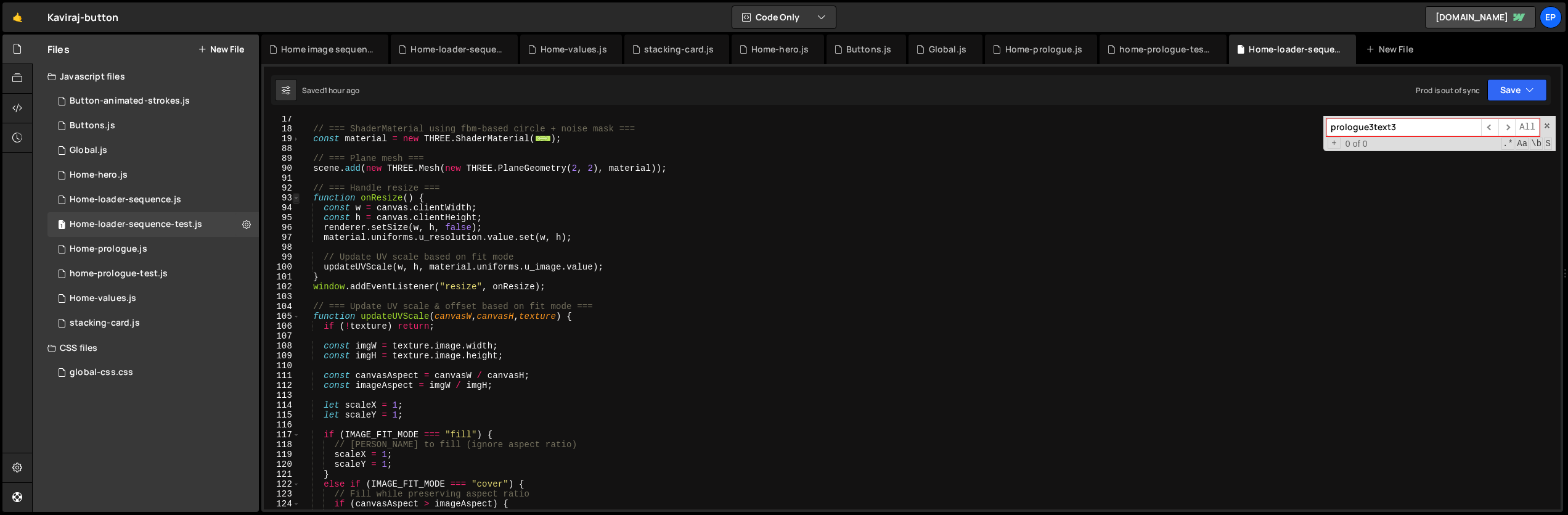
click at [296, 200] on span at bounding box center [296, 198] width 7 height 10
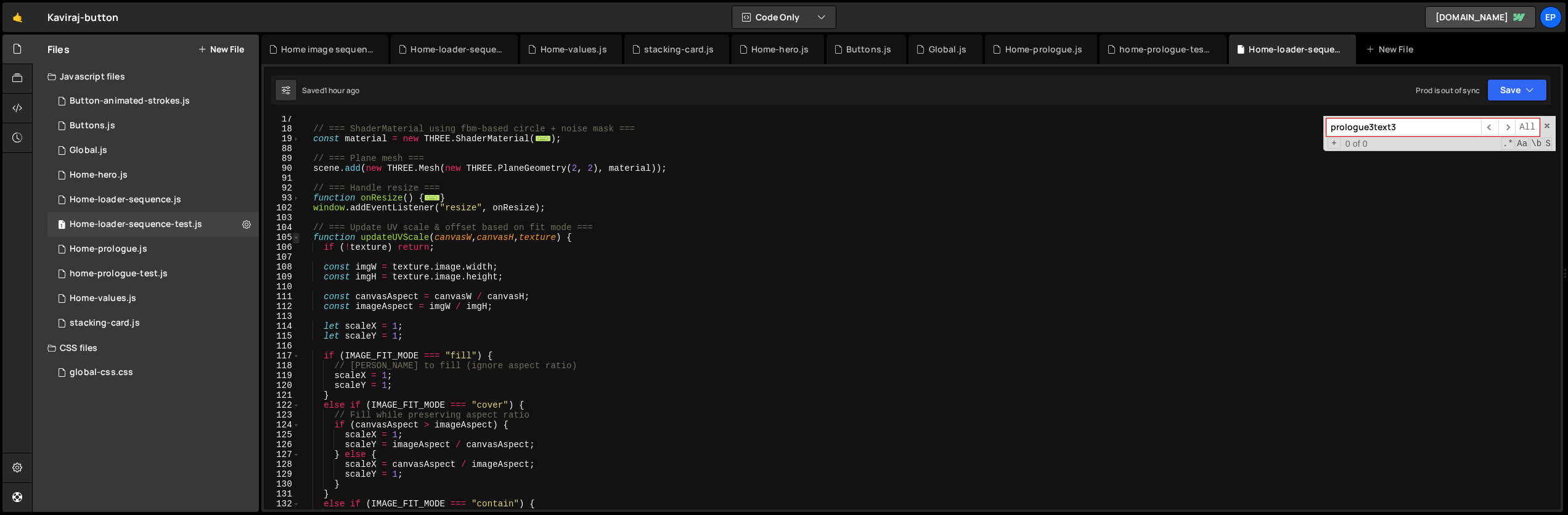
click at [297, 240] on span at bounding box center [296, 237] width 7 height 10
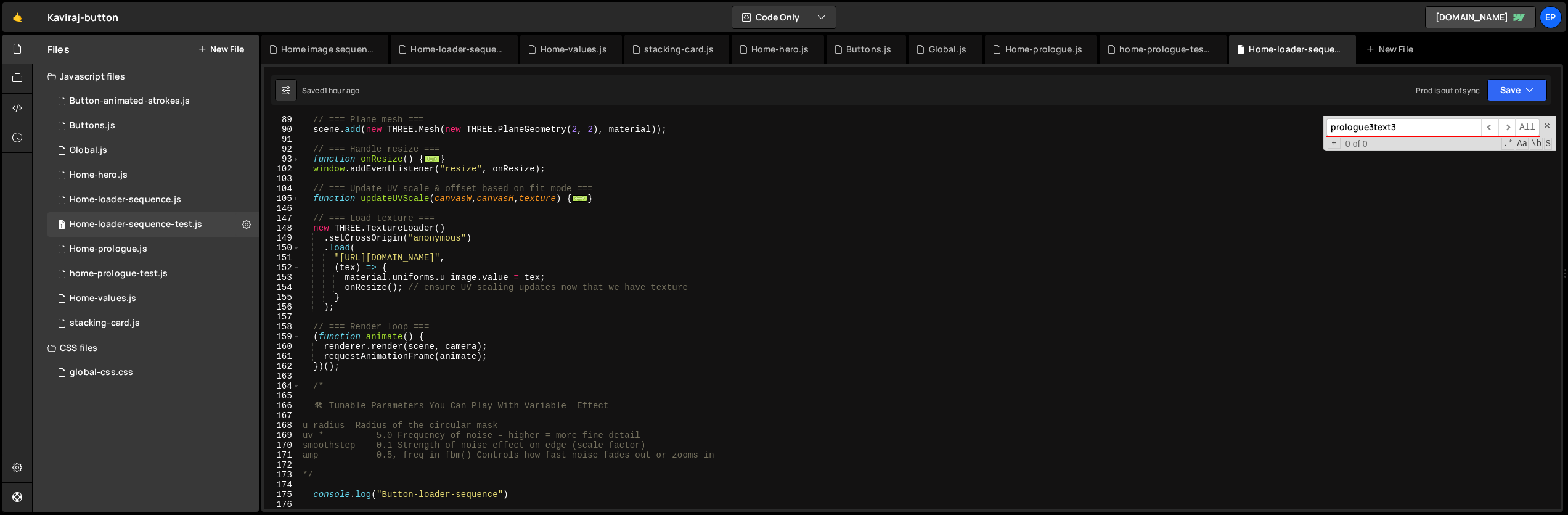
scroll to position [159, 0]
click at [294, 337] on span at bounding box center [296, 337] width 7 height 10
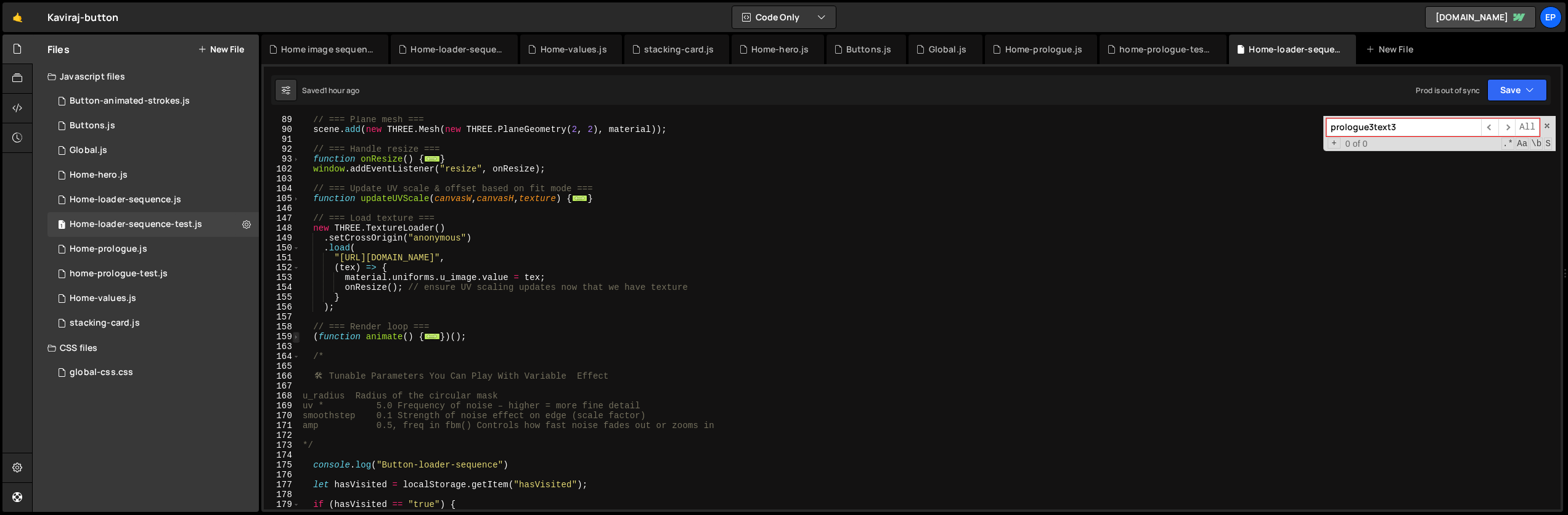
click at [294, 337] on span at bounding box center [296, 337] width 7 height 10
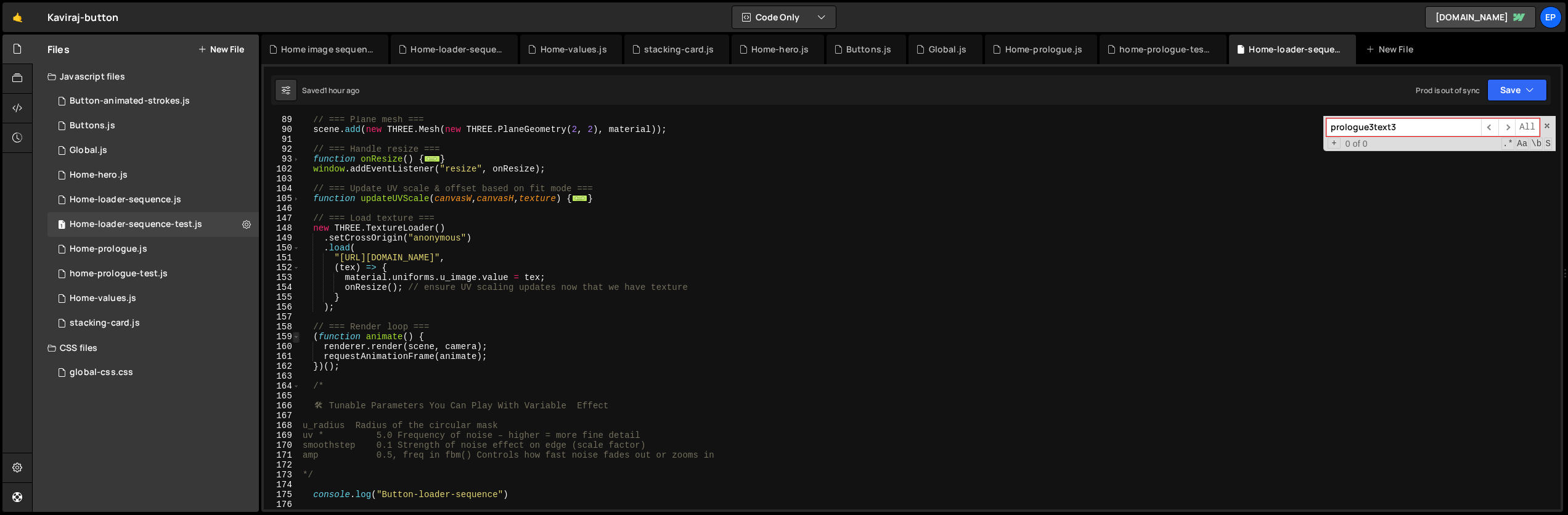
click at [294, 337] on span at bounding box center [296, 337] width 7 height 10
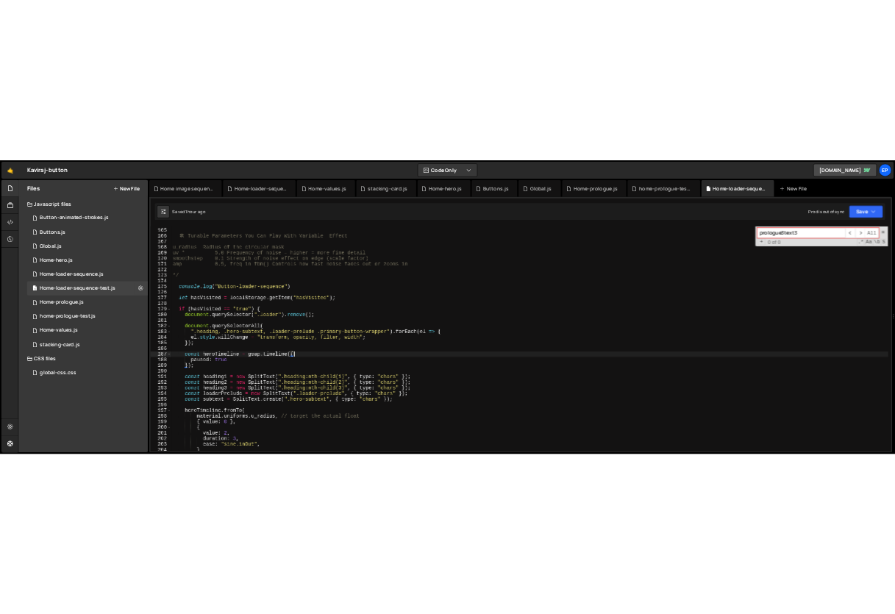
scroll to position [480, 0]
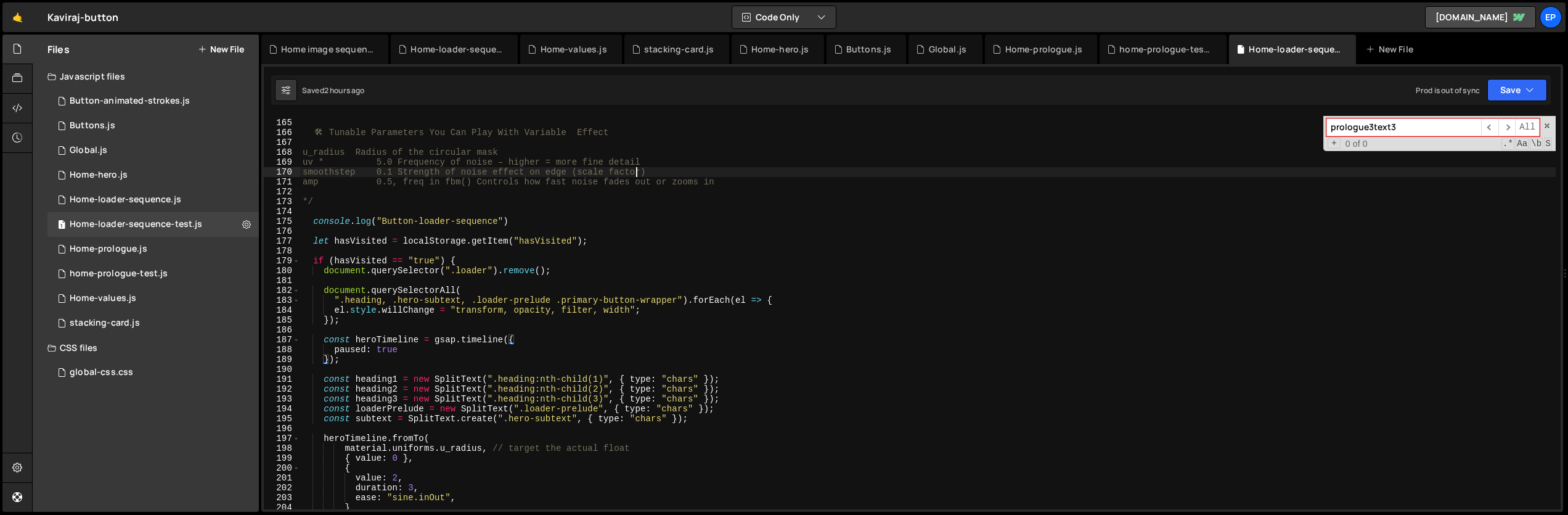
click at [636, 175] on div "/* 🛠 ️ Tunable Parameters You Can Play With Variable Effect u_radius Radius of …" at bounding box center [928, 315] width 1256 height 414
click at [501, 171] on div "/* 🛠 ️ Tunable Parameters You Can Play With Variable Effect u_radius Radius of …" at bounding box center [928, 315] width 1256 height 414
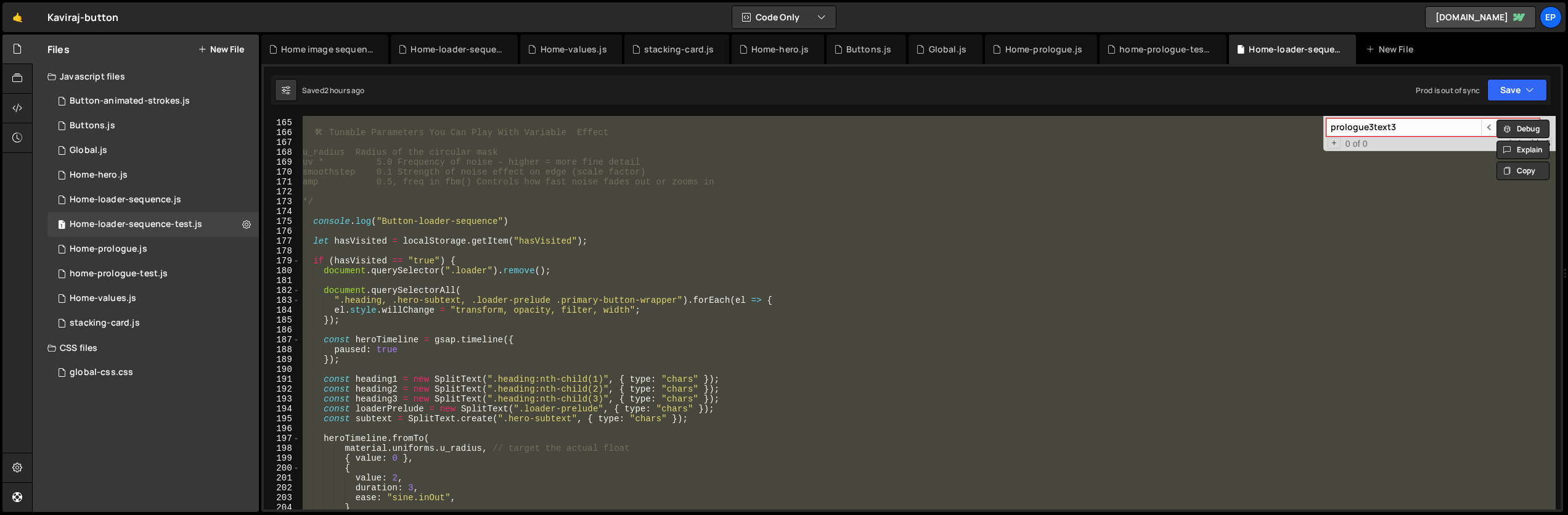
click at [523, 291] on div "/* 🛠 ️ Tunable Parameters You Can Play With Variable Effect u_radius Radius of …" at bounding box center [928, 312] width 1256 height 393
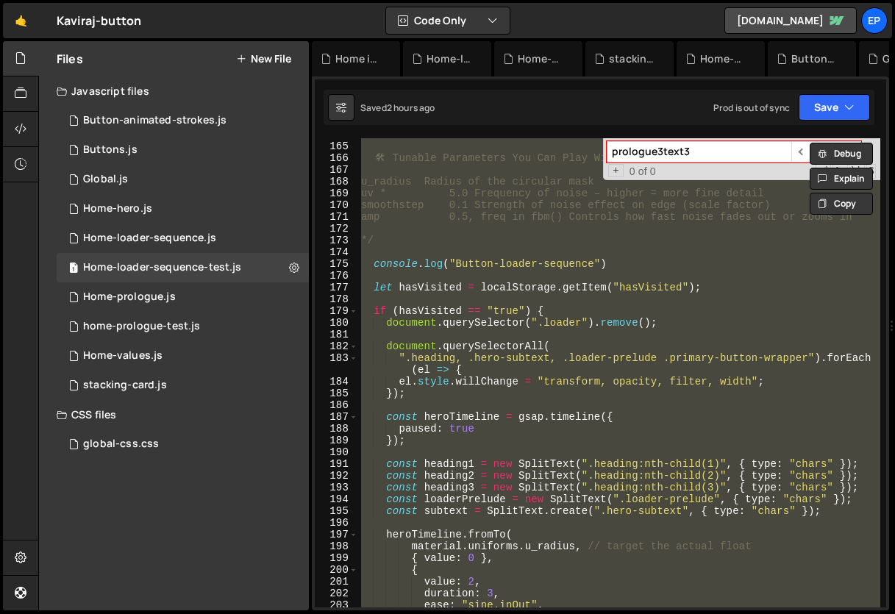
scroll to position [492, 0]
click at [702, 242] on div "/* 🛠 ️ Tunable Parameters You Can Play With Variable Effect u_radius Radius of …" at bounding box center [619, 372] width 522 height 469
type textarea "*/"
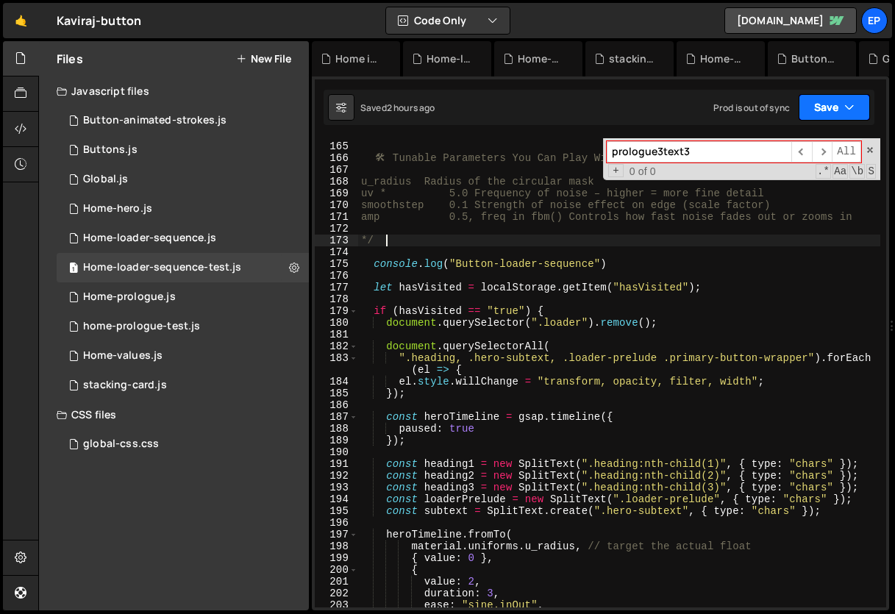
click at [823, 105] on button "Save" at bounding box center [833, 107] width 71 height 26
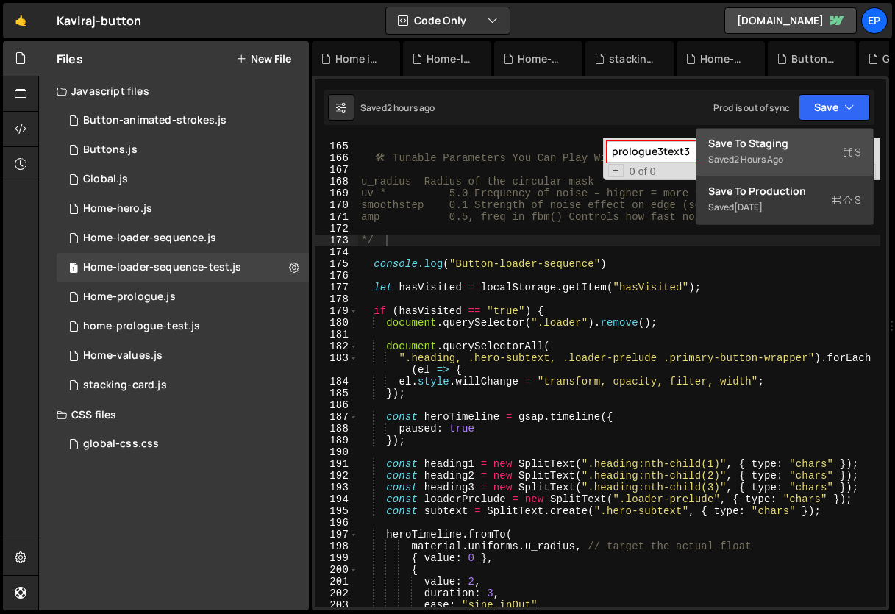
click at [817, 142] on div "Save to Staging S" at bounding box center [784, 143] width 153 height 15
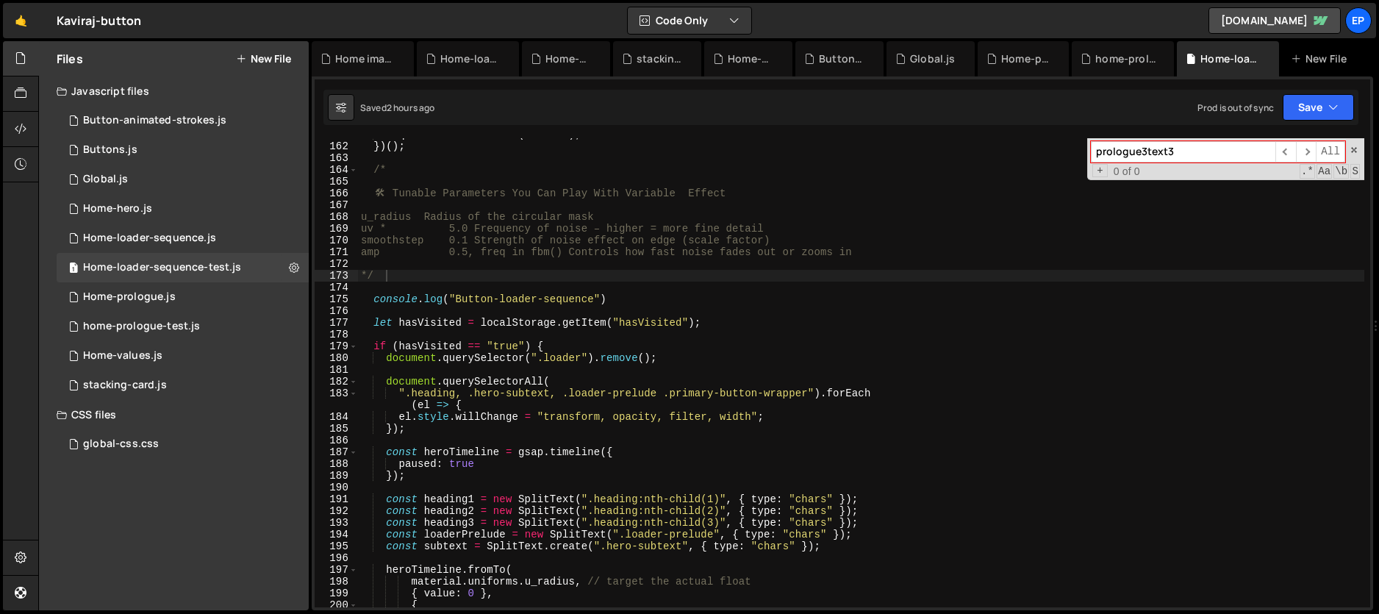
scroll to position [1892, 0]
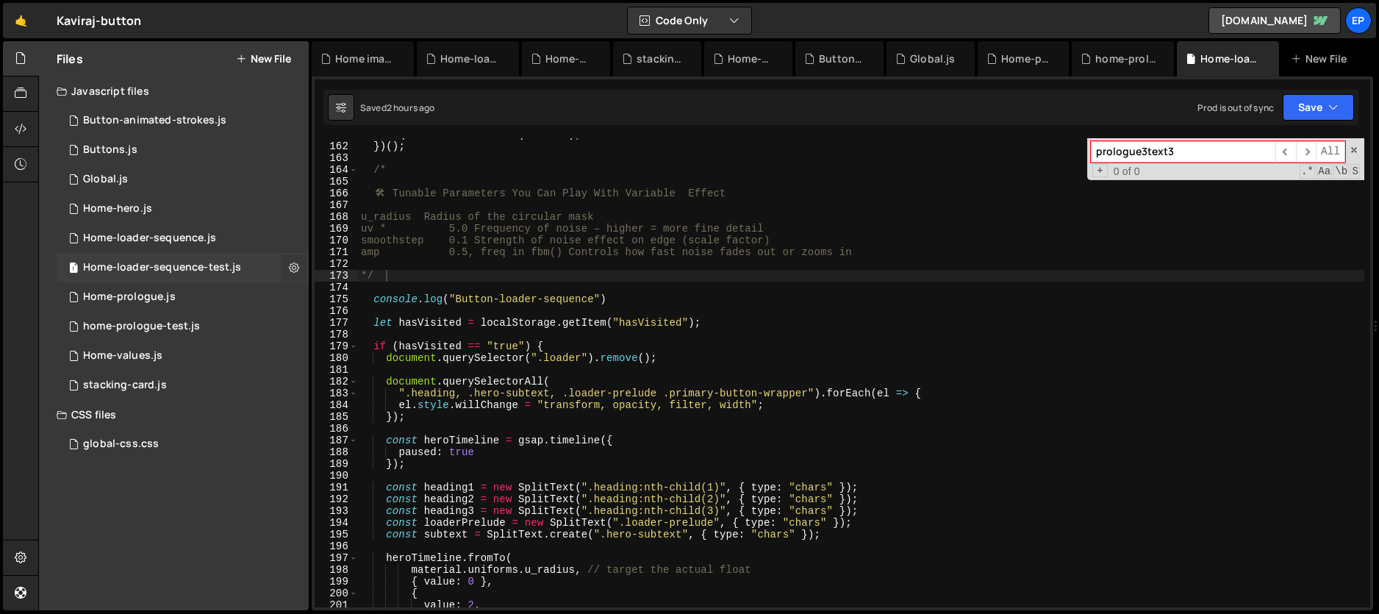
click at [296, 266] on icon at bounding box center [294, 267] width 10 height 14
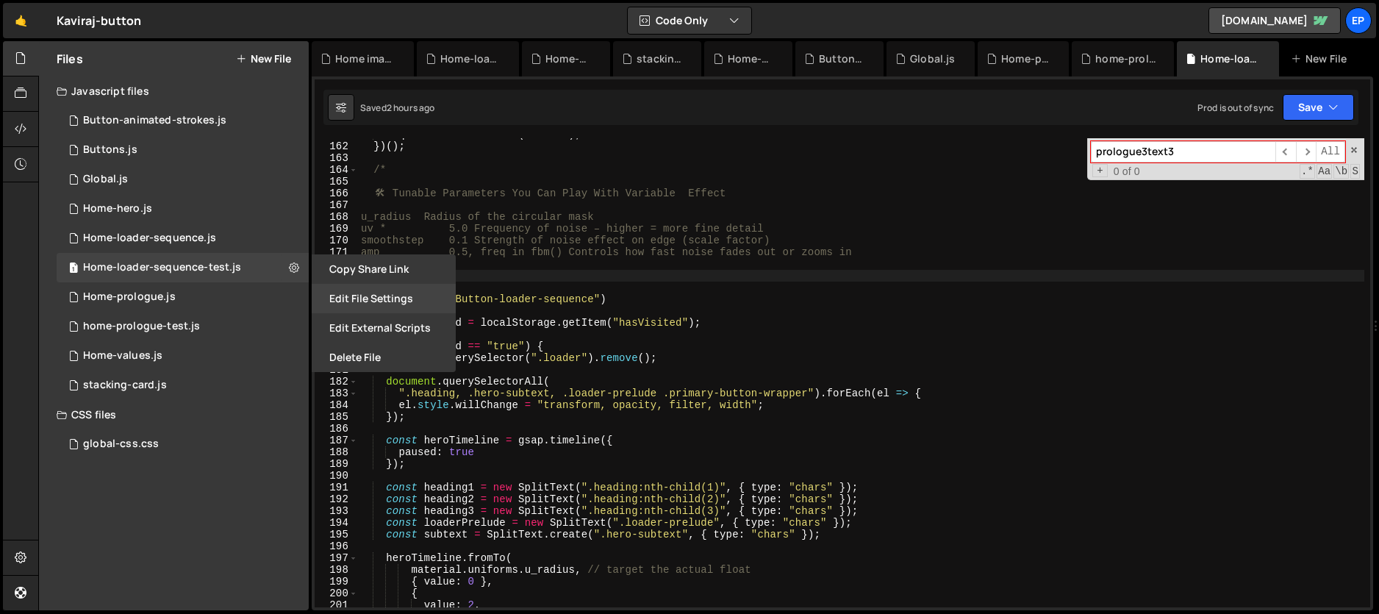
click at [393, 302] on button "Edit File Settings" at bounding box center [384, 298] width 144 height 29
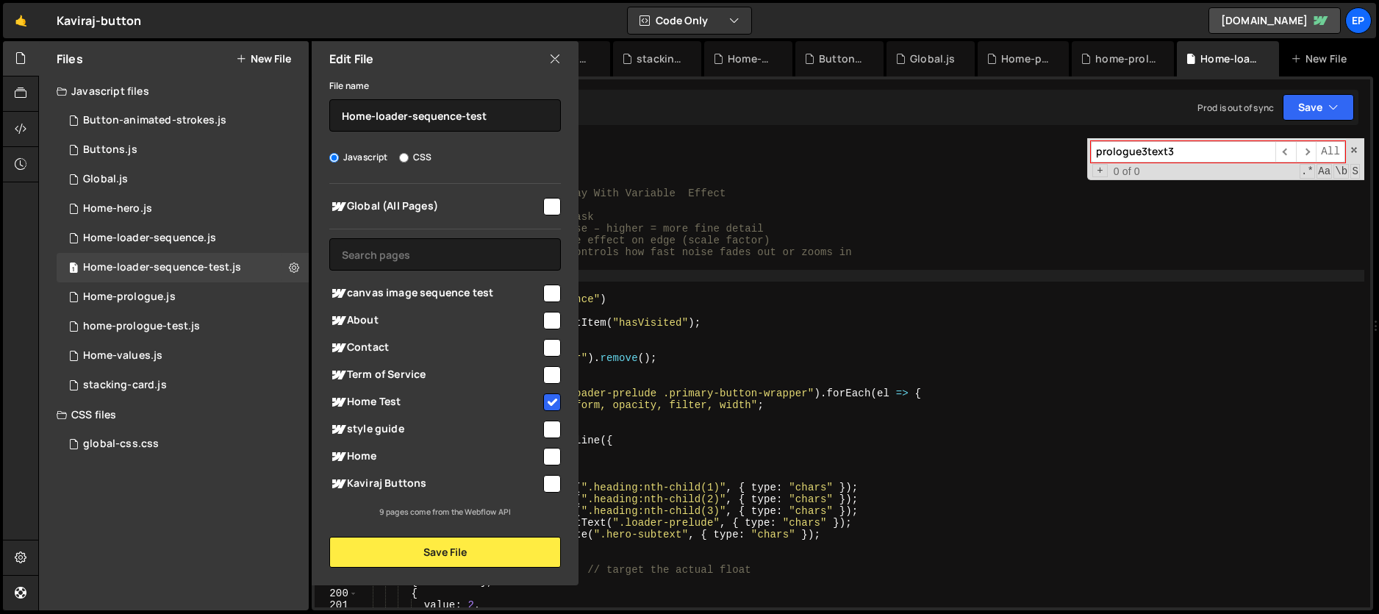
click at [550, 404] on input "checkbox" at bounding box center [552, 402] width 18 height 18
checkbox input "false"
click at [454, 548] on button "Save File" at bounding box center [445, 552] width 232 height 31
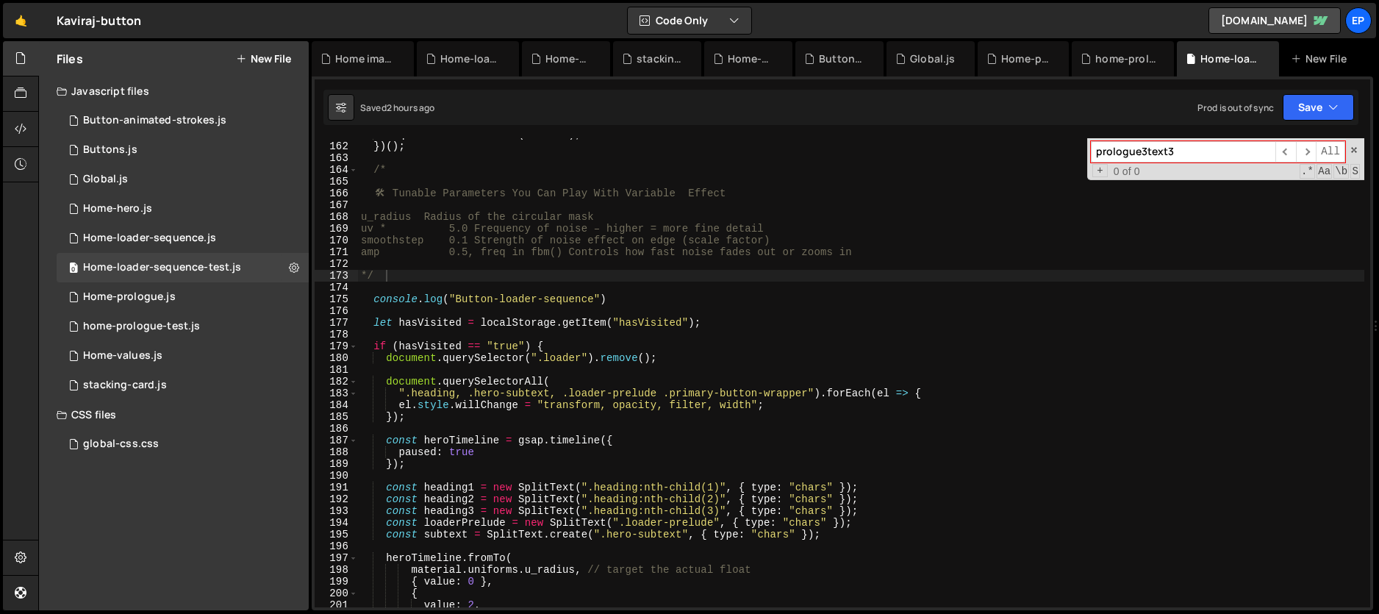
type textarea "document.querySelectorAll("
click at [968, 386] on div "requestAnimationFrame ( animate ) ; }) ( ) ; /* 🛠 ️ Tunable Parameters You Can …" at bounding box center [861, 375] width 1007 height 493
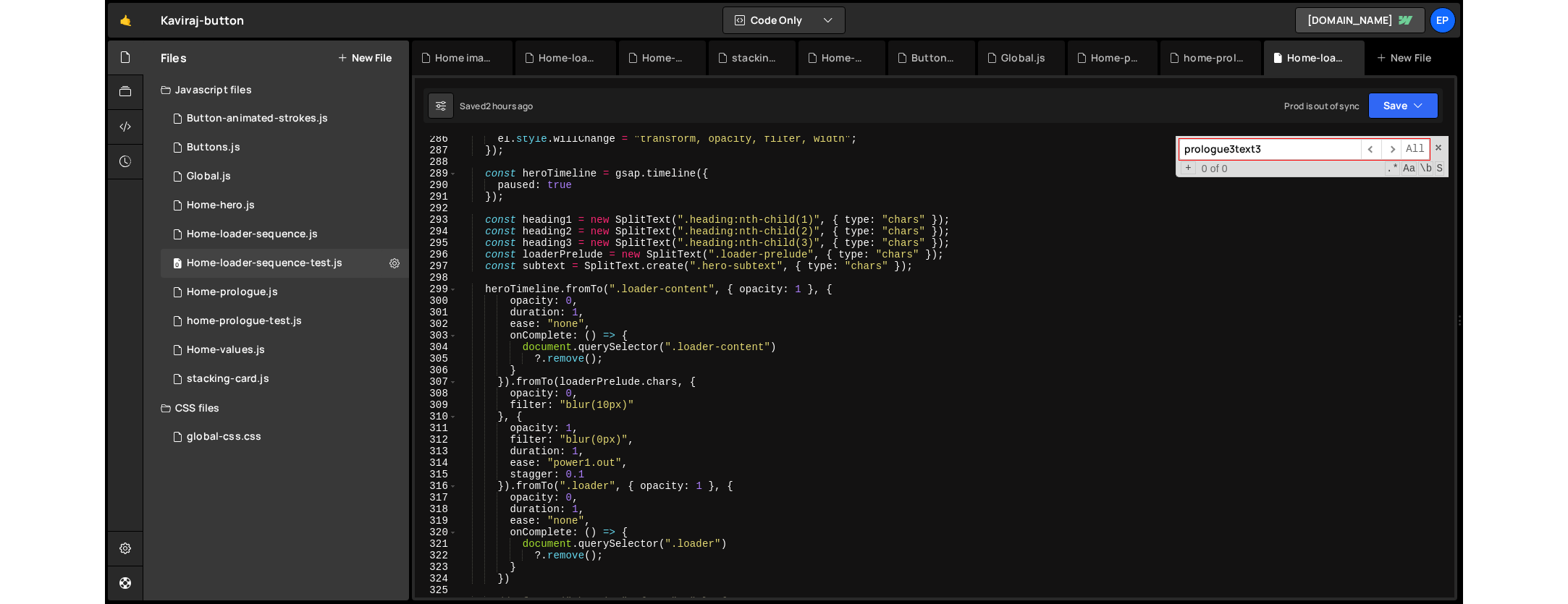
scroll to position [3006, 0]
